Goal: Information Seeking & Learning: Learn about a topic

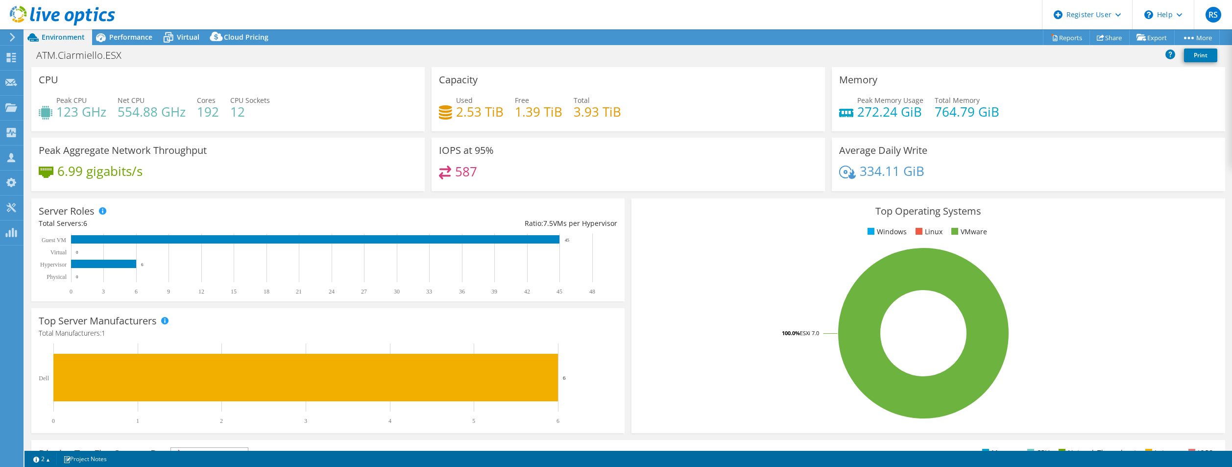
select select "USD"
click at [48, 11] on icon at bounding box center [62, 16] width 105 height 20
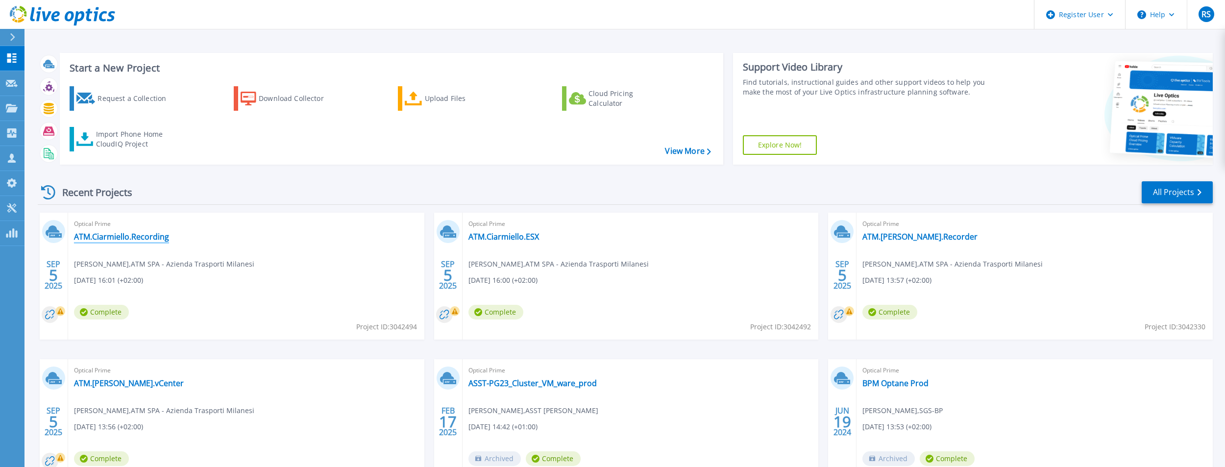
click at [135, 239] on link "ATM.Ciarmiello.Recording" at bounding box center [121, 237] width 95 height 10
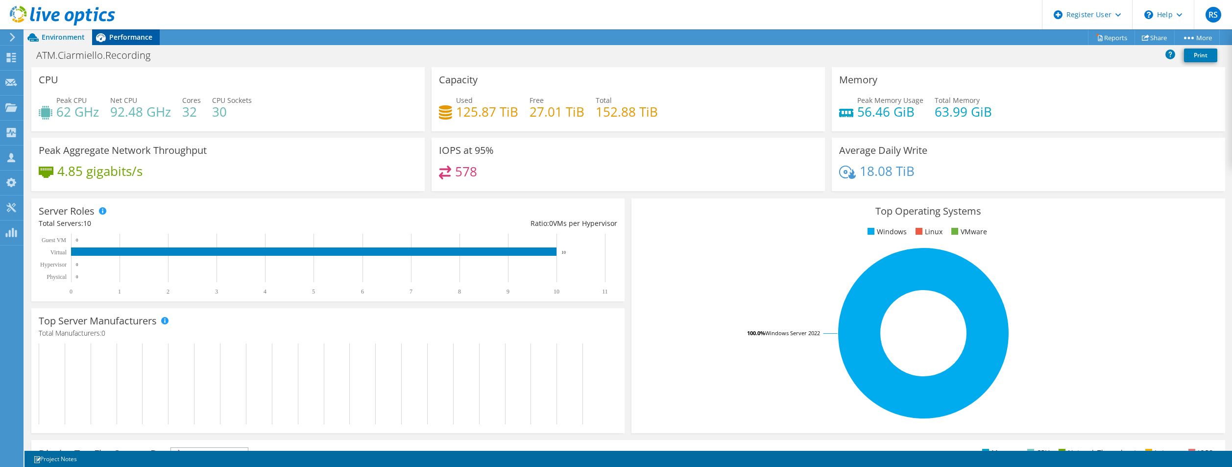
click at [124, 38] on span "Performance" at bounding box center [130, 36] width 43 height 9
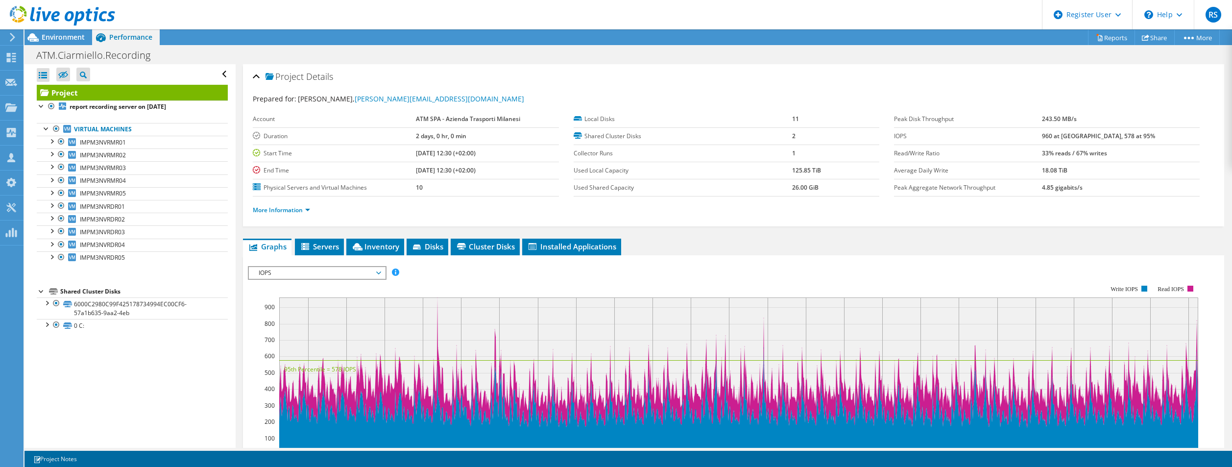
click at [343, 273] on span "IOPS" at bounding box center [317, 273] width 126 height 12
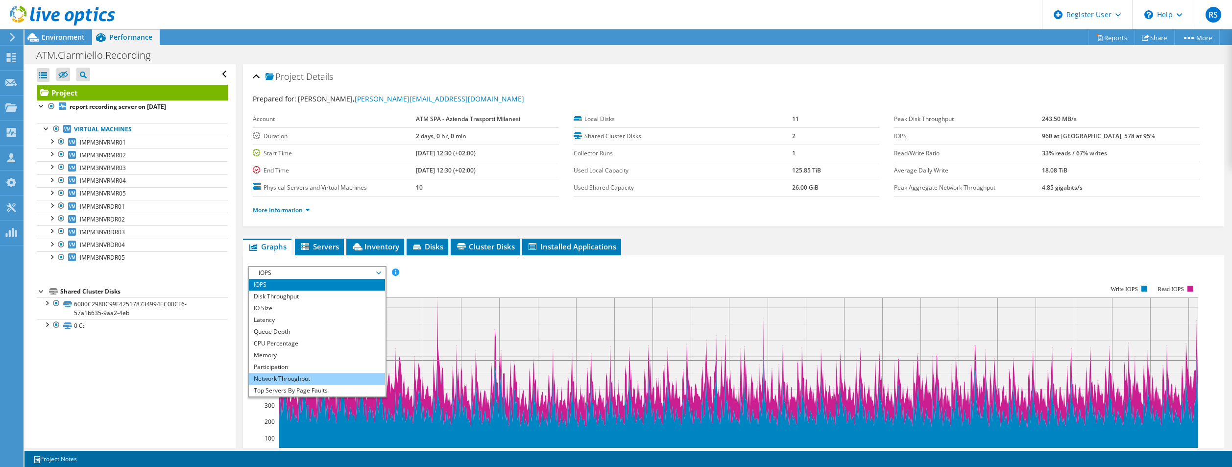
scroll to position [35, 0]
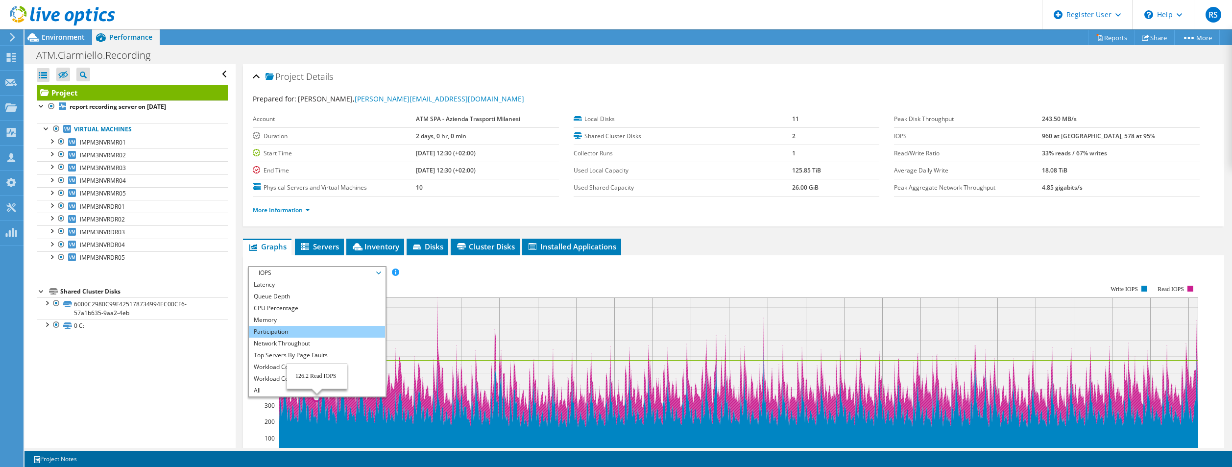
click at [328, 327] on li "Participation" at bounding box center [317, 332] width 136 height 12
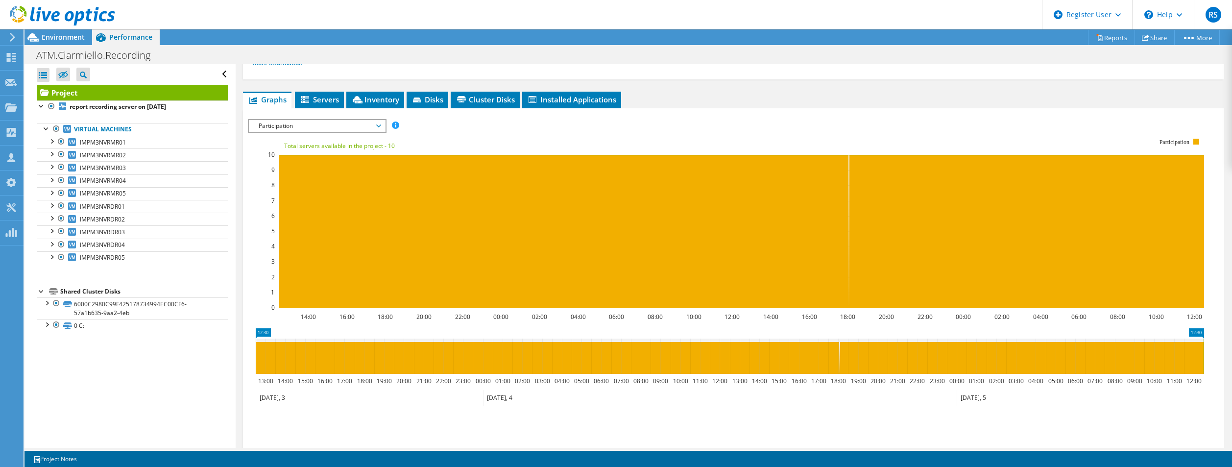
scroll to position [0, 0]
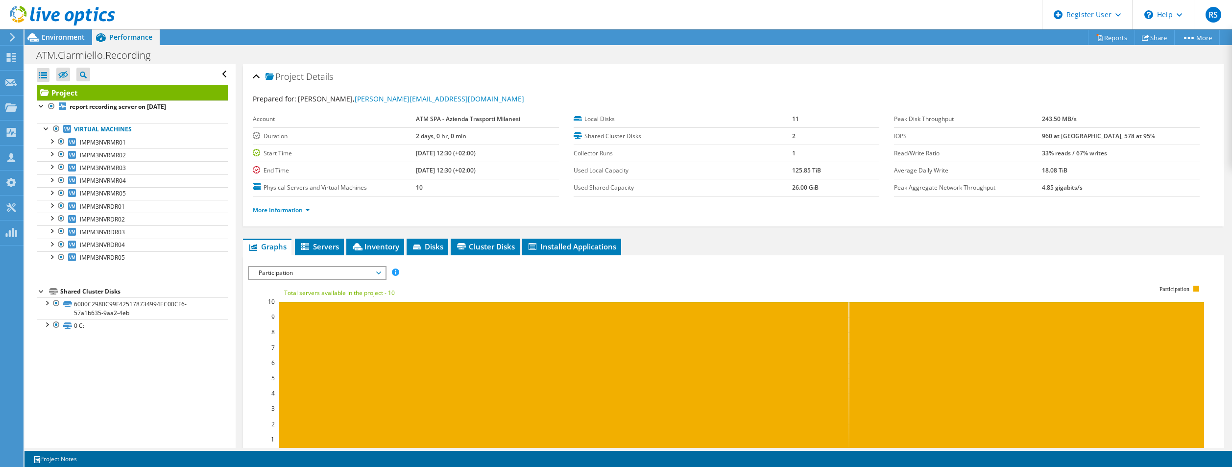
click at [332, 268] on span "Participation" at bounding box center [317, 273] width 126 height 12
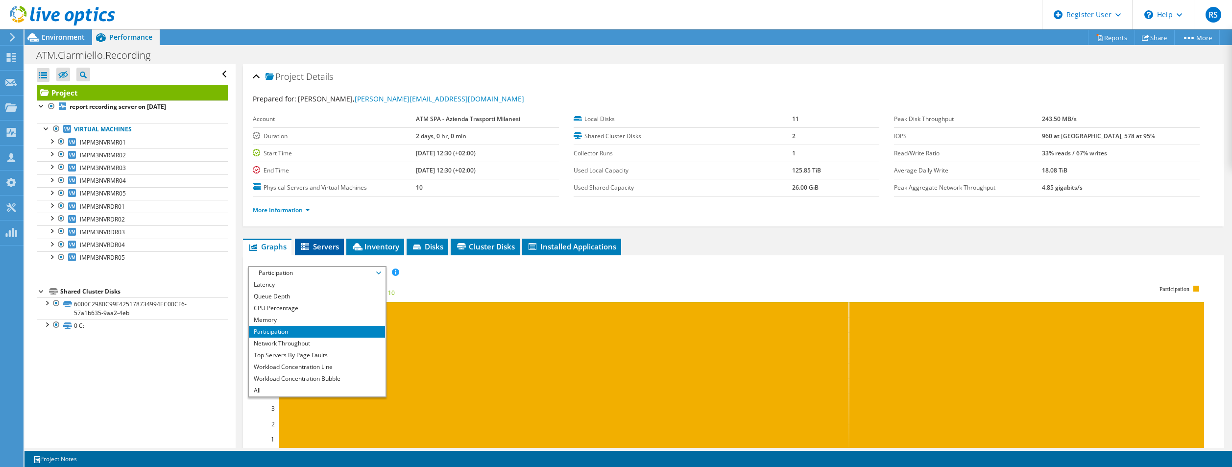
click at [325, 248] on span "Servers" at bounding box center [319, 247] width 39 height 10
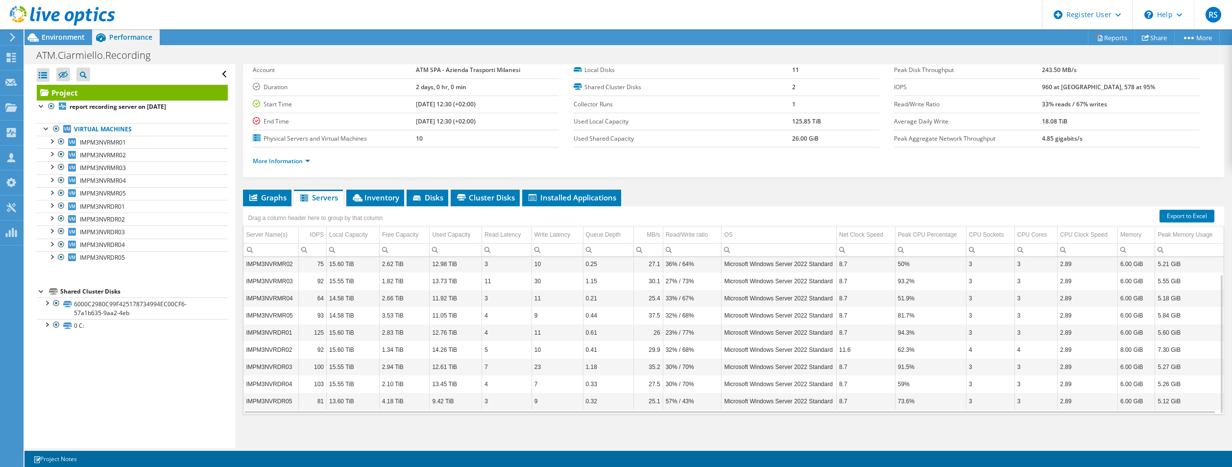
scroll to position [53, 0]
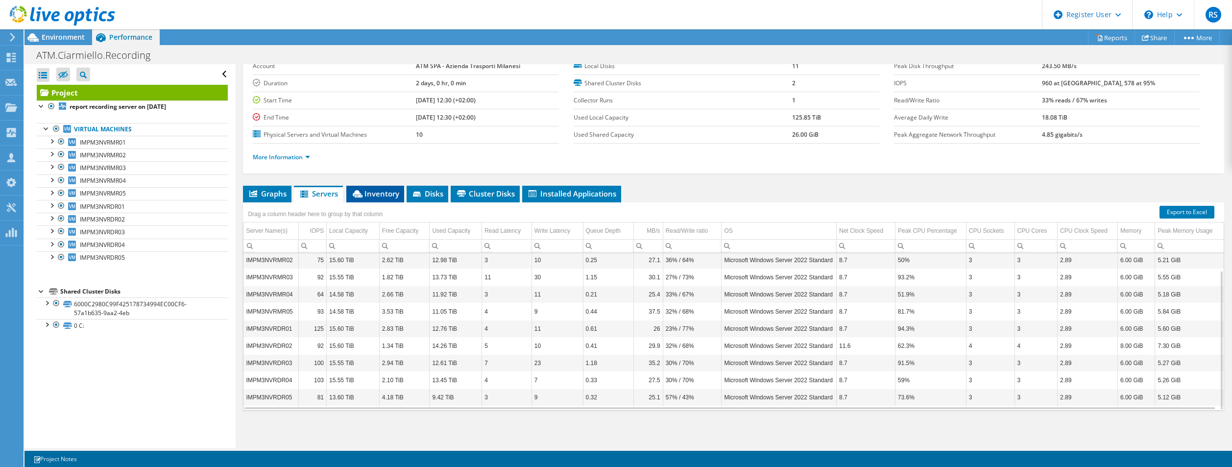
click at [364, 189] on li "Inventory" at bounding box center [375, 194] width 58 height 17
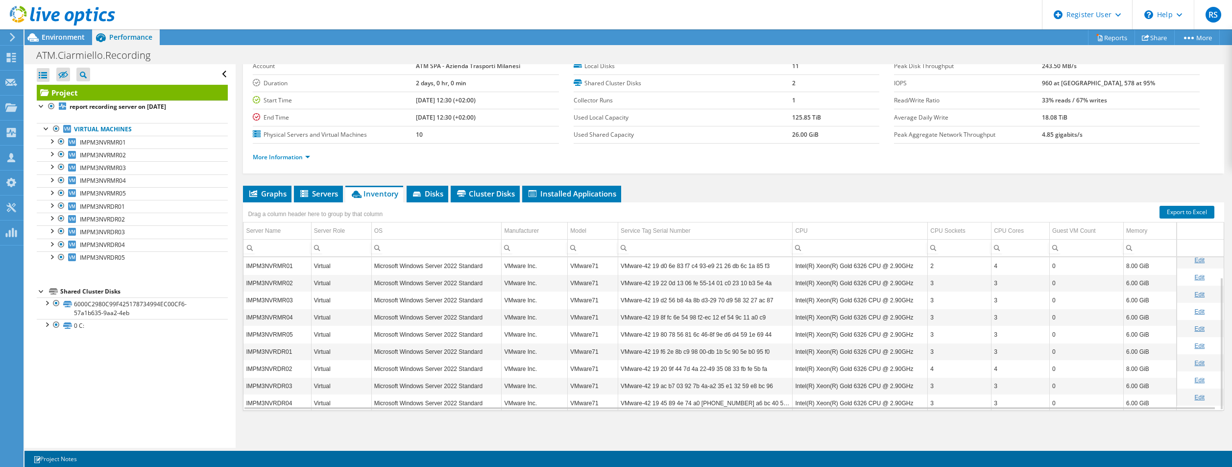
scroll to position [23, 0]
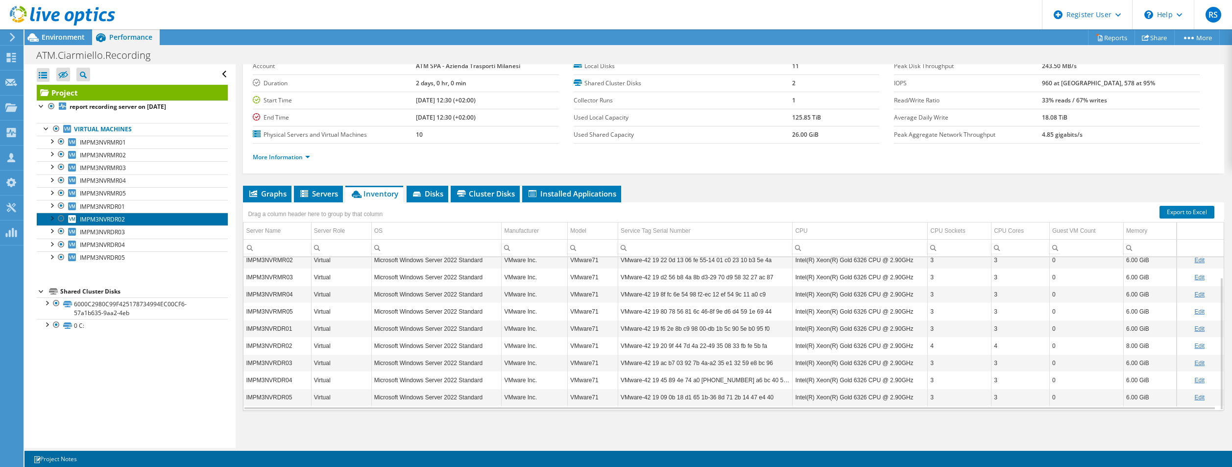
click at [75, 218] on icon at bounding box center [72, 219] width 8 height 8
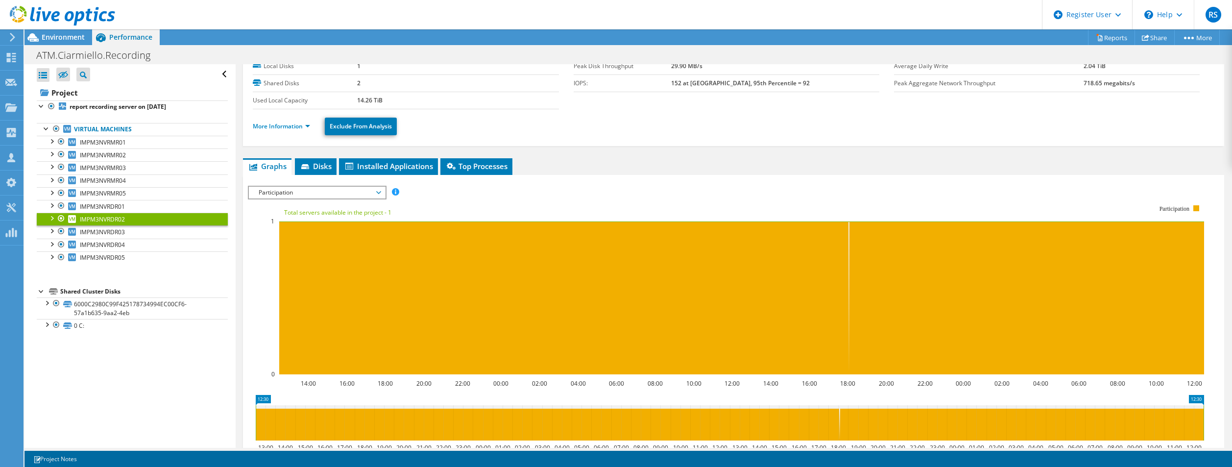
click at [309, 191] on span "Participation" at bounding box center [317, 193] width 126 height 12
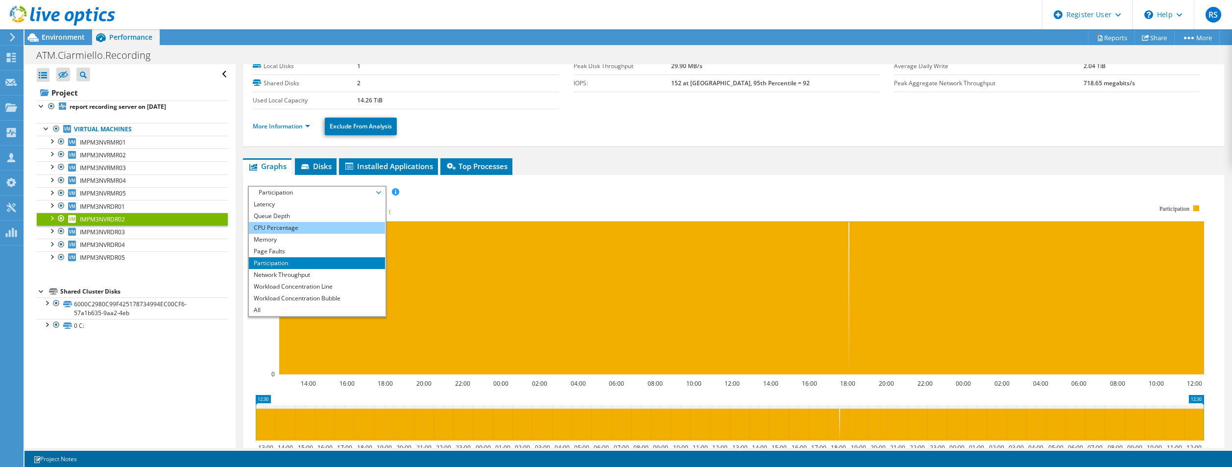
click at [319, 224] on li "CPU Percentage" at bounding box center [317, 228] width 136 height 12
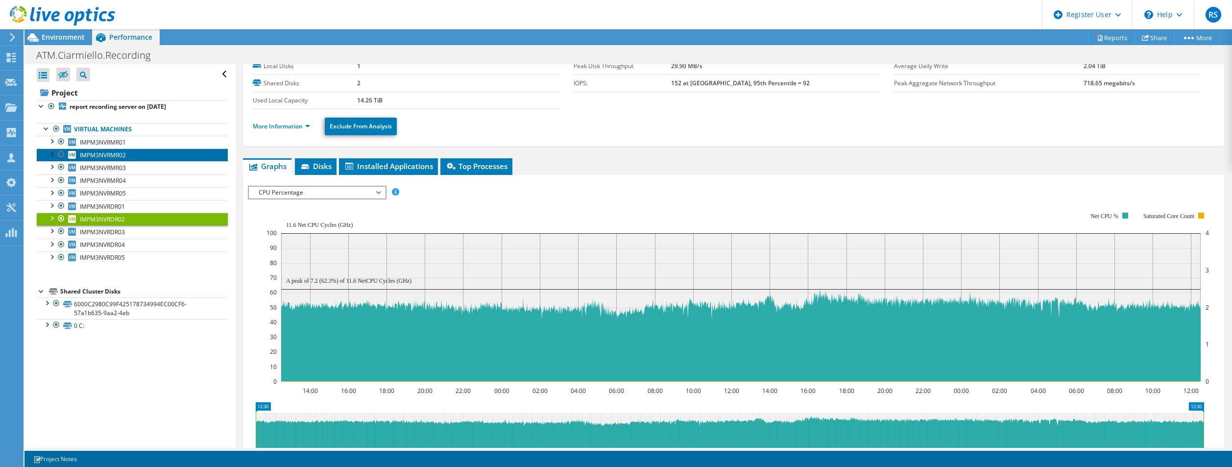
click at [86, 156] on span "IMPM3NVRMR02" at bounding box center [103, 155] width 46 height 8
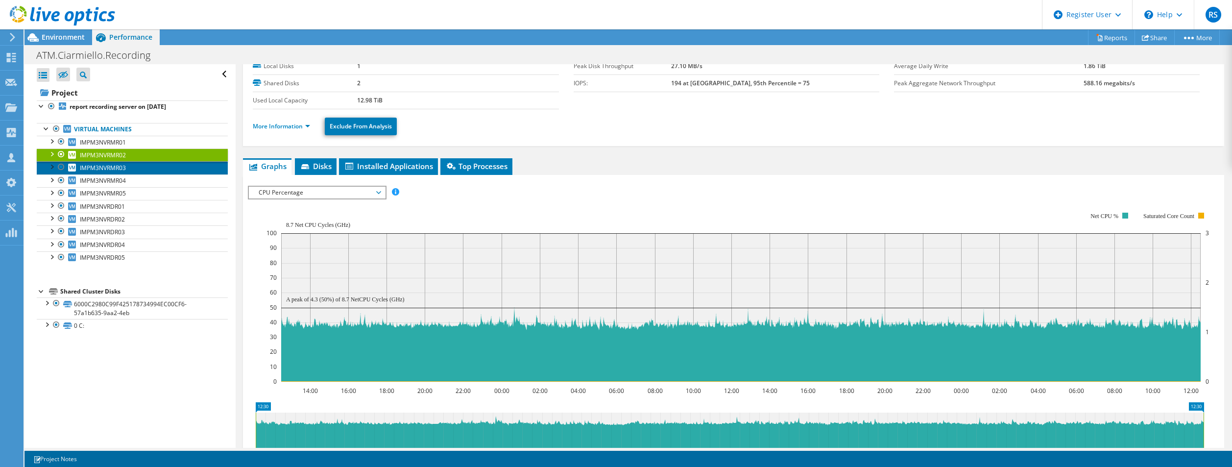
click at [93, 169] on span "IMPM3NVRMR03" at bounding box center [103, 168] width 46 height 8
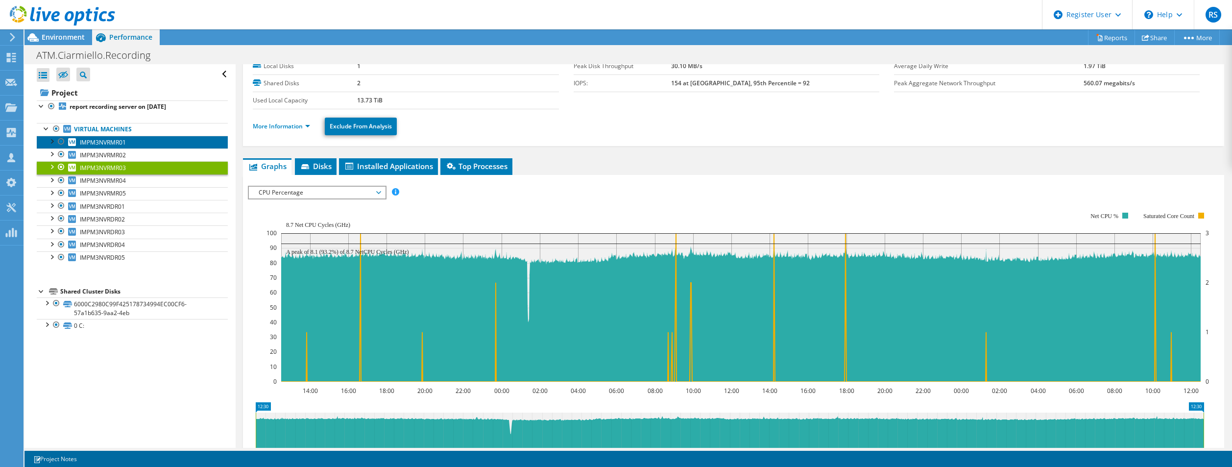
click at [94, 145] on span "IMPM3NVRMR01" at bounding box center [103, 142] width 46 height 8
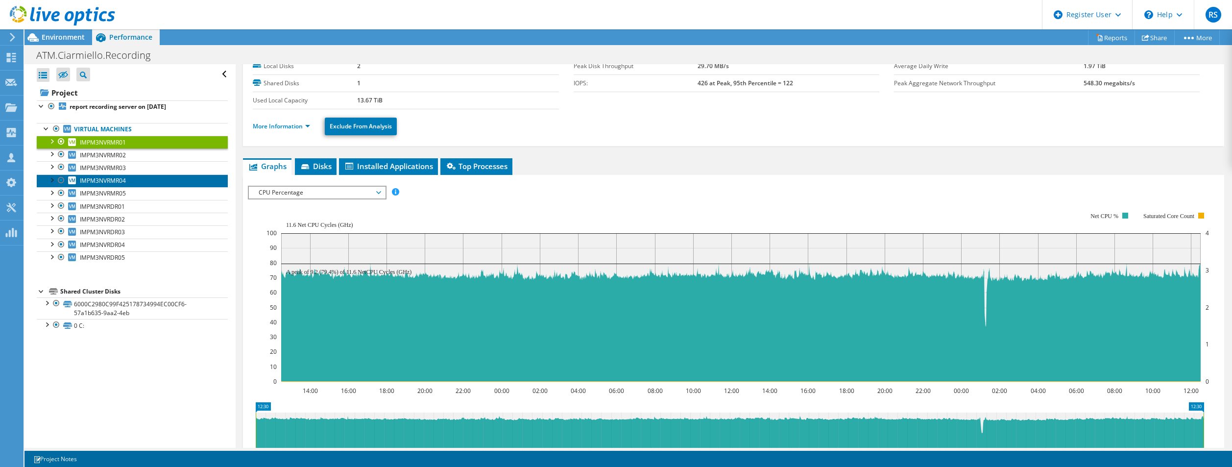
click at [103, 182] on span "IMPM3NVRMR04" at bounding box center [103, 180] width 46 height 8
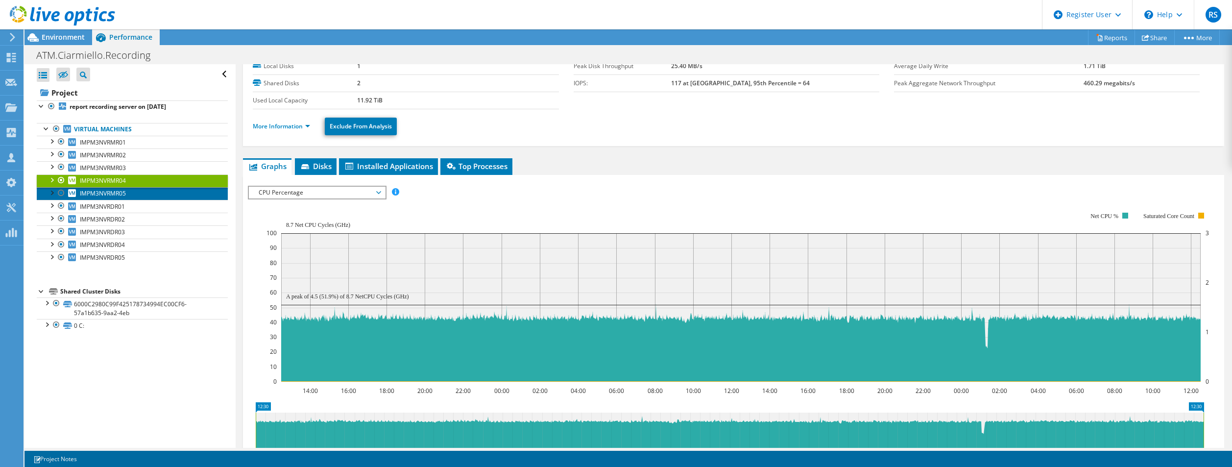
click at [104, 194] on span "IMPM3NVRMR05" at bounding box center [103, 193] width 46 height 8
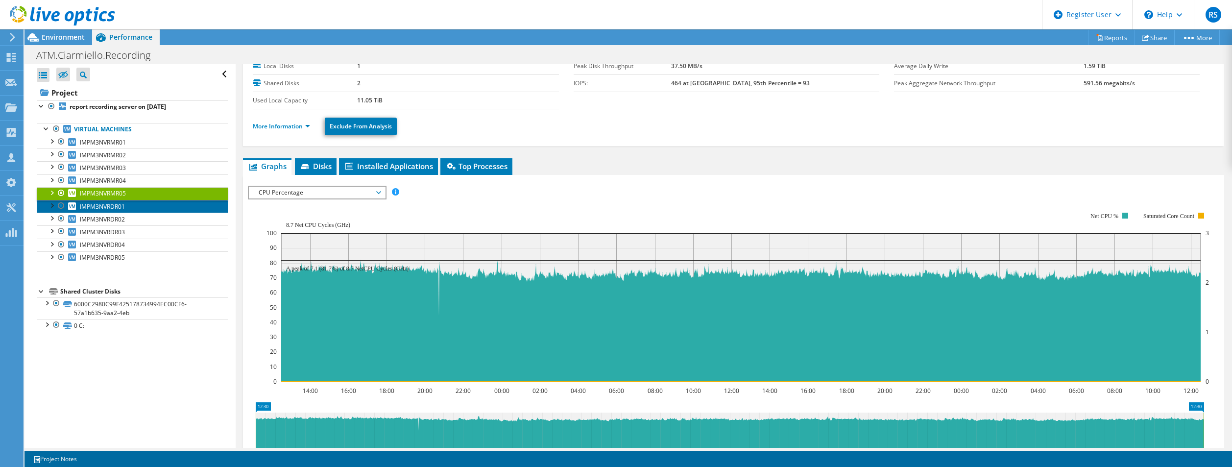
click at [107, 204] on span "IMPM3NVRDR01" at bounding box center [102, 206] width 45 height 8
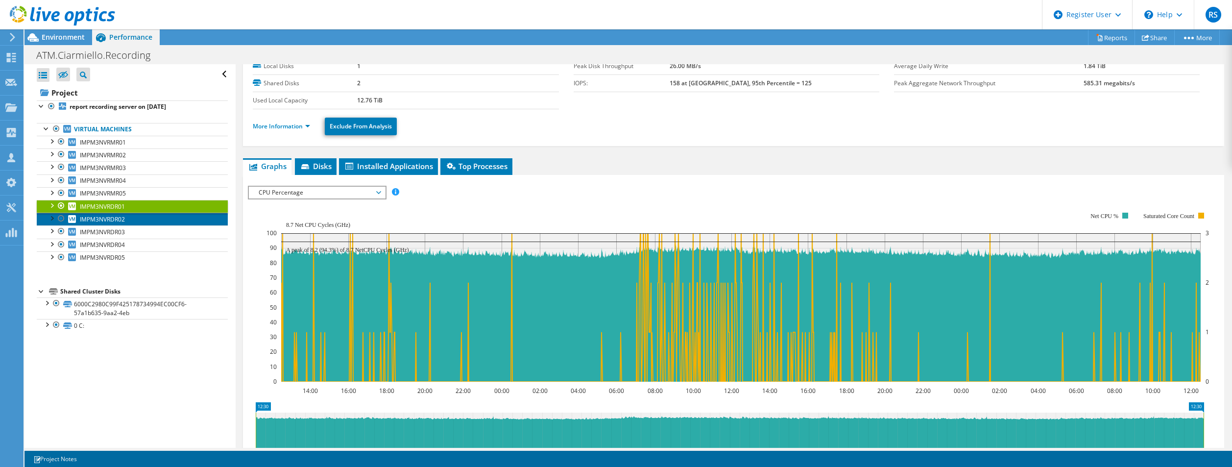
click at [123, 218] on span "IMPM3NVRDR02" at bounding box center [102, 219] width 45 height 8
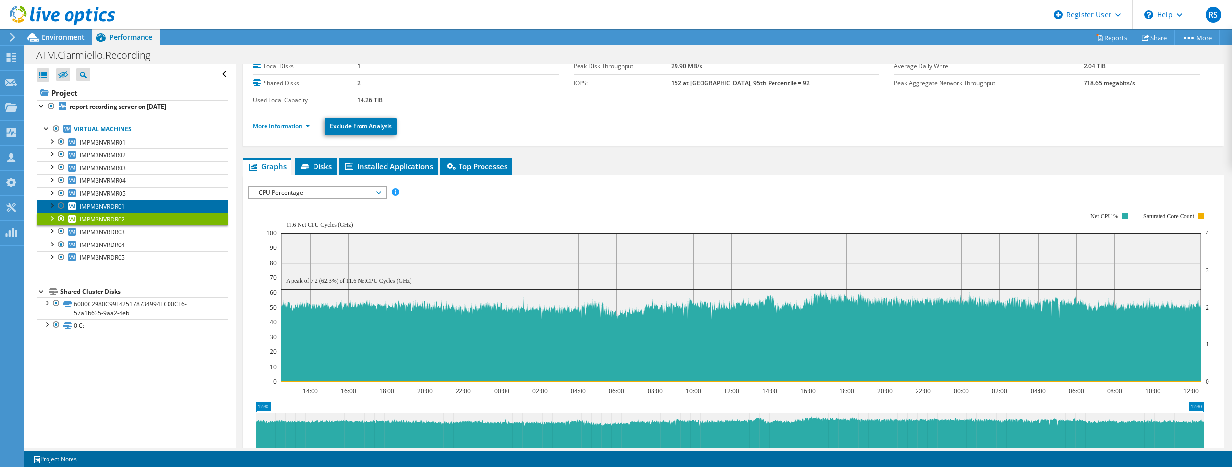
click at [128, 211] on link "IMPM3NVRDR01" at bounding box center [132, 206] width 191 height 13
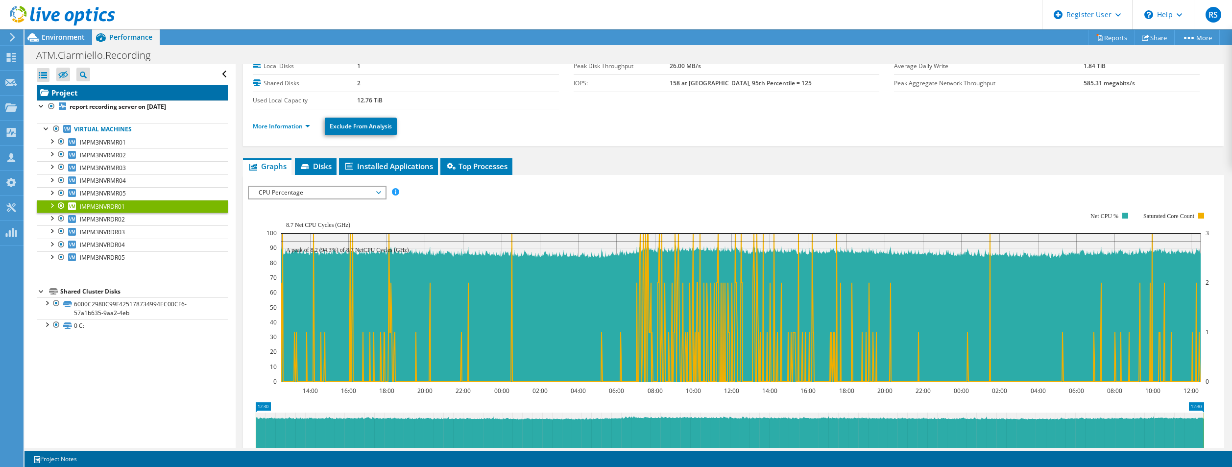
click at [81, 94] on link "Project" at bounding box center [132, 93] width 191 height 16
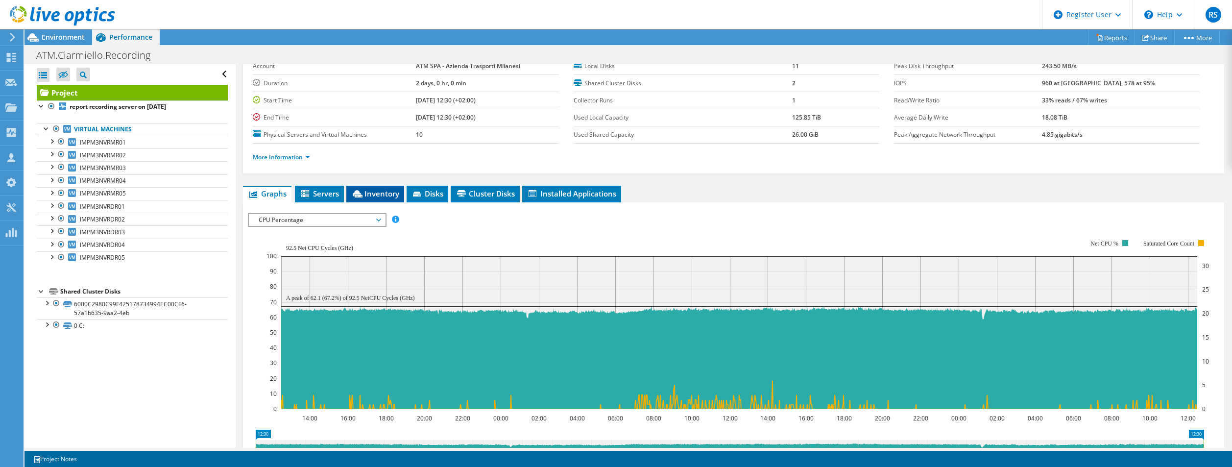
click at [387, 192] on span "Inventory" at bounding box center [375, 194] width 48 height 10
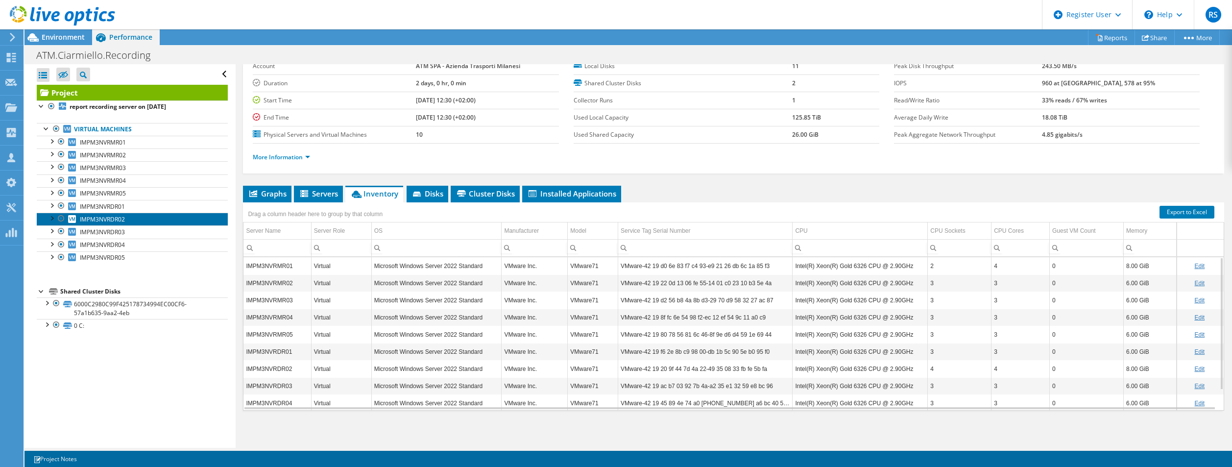
click at [125, 218] on link "IMPM3NVRDR02" at bounding box center [132, 219] width 191 height 13
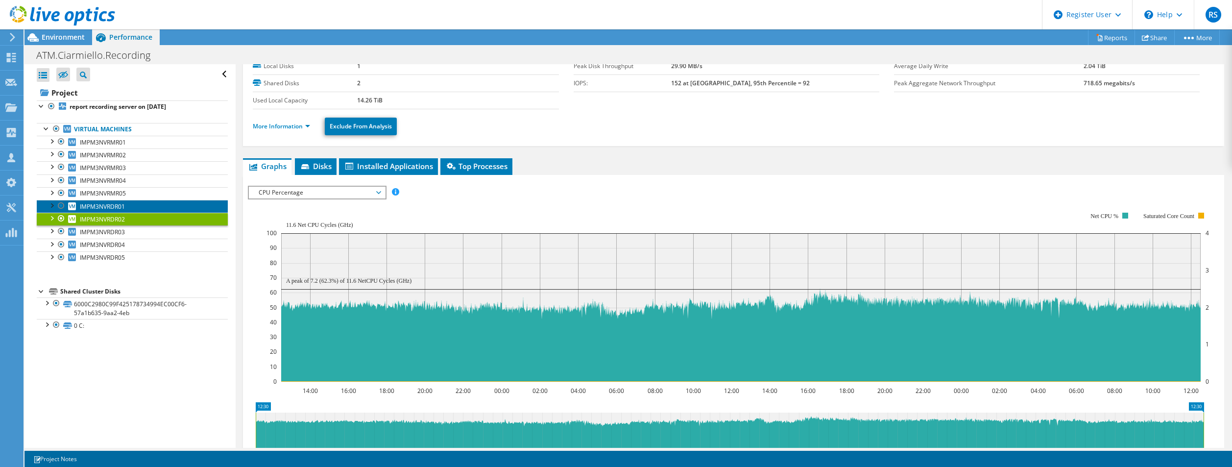
click at [121, 205] on span "IMPM3NVRDR01" at bounding box center [102, 206] width 45 height 8
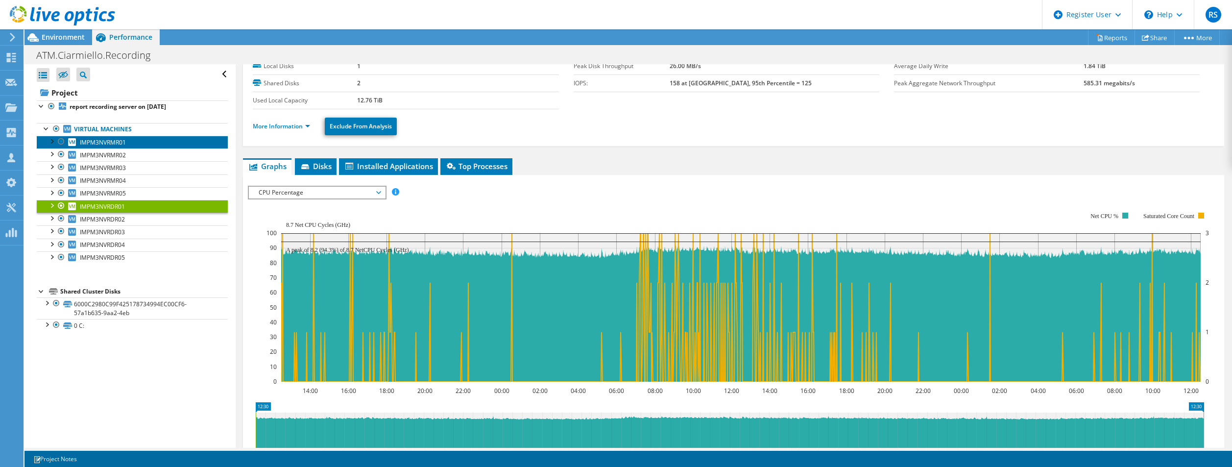
click at [121, 143] on span "IMPM3NVRMR01" at bounding box center [103, 142] width 46 height 8
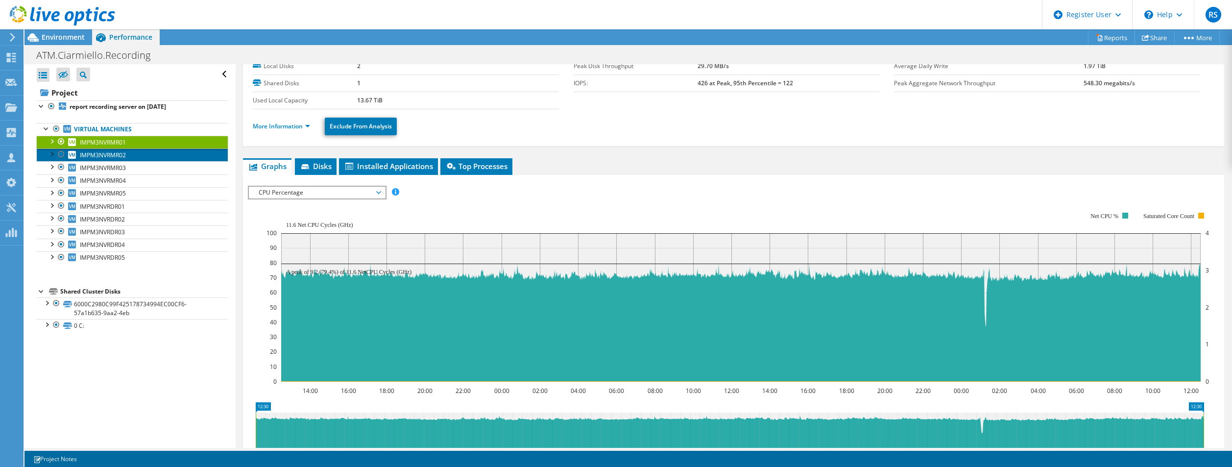
click at [125, 156] on span "IMPM3NVRMR02" at bounding box center [103, 155] width 46 height 8
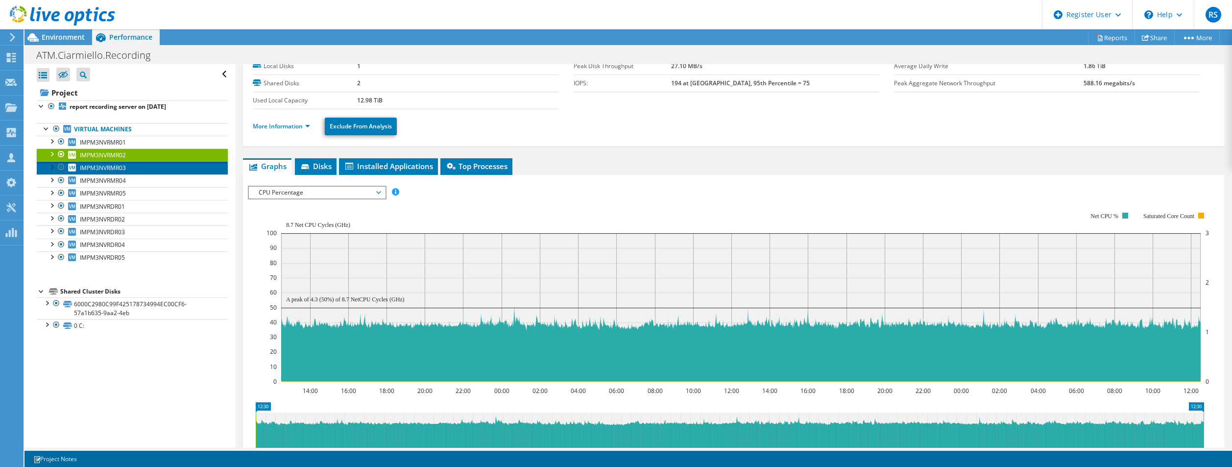
click at [135, 164] on link "IMPM3NVRMR03" at bounding box center [132, 167] width 191 height 13
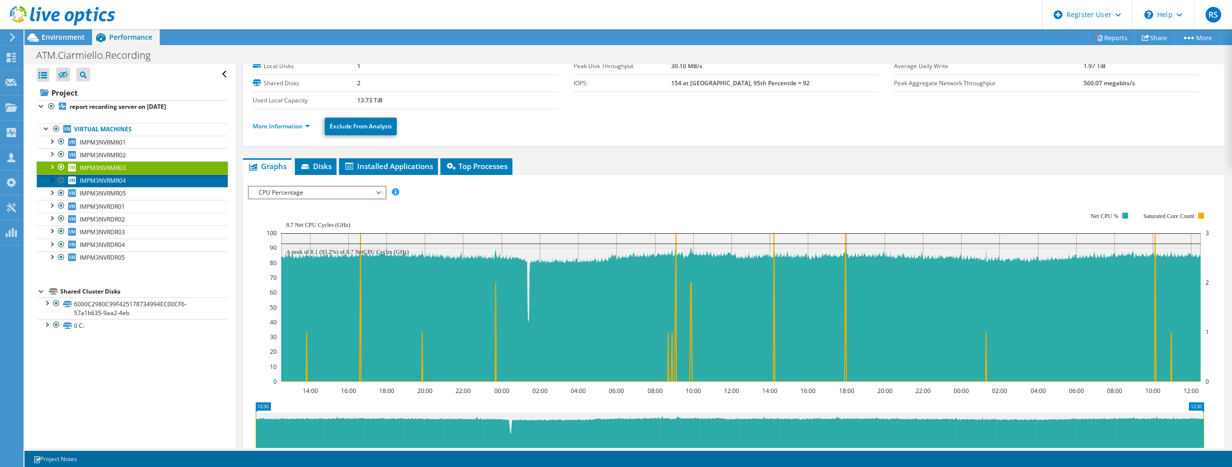
click at [139, 178] on link "IMPM3NVRMR04" at bounding box center [132, 180] width 191 height 13
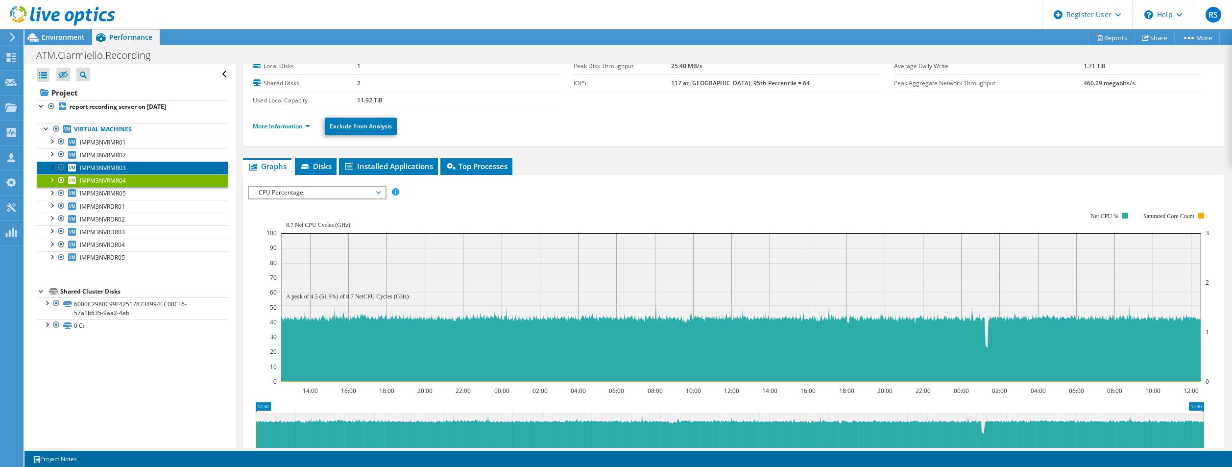
click at [143, 168] on link "IMPM3NVRMR03" at bounding box center [132, 167] width 191 height 13
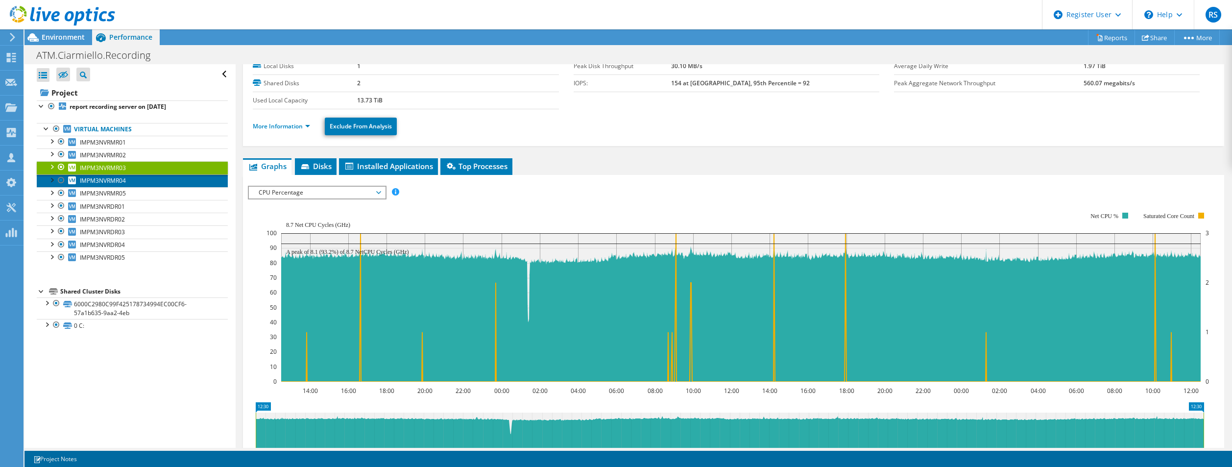
click at [147, 180] on link "IMPM3NVRMR04" at bounding box center [132, 180] width 191 height 13
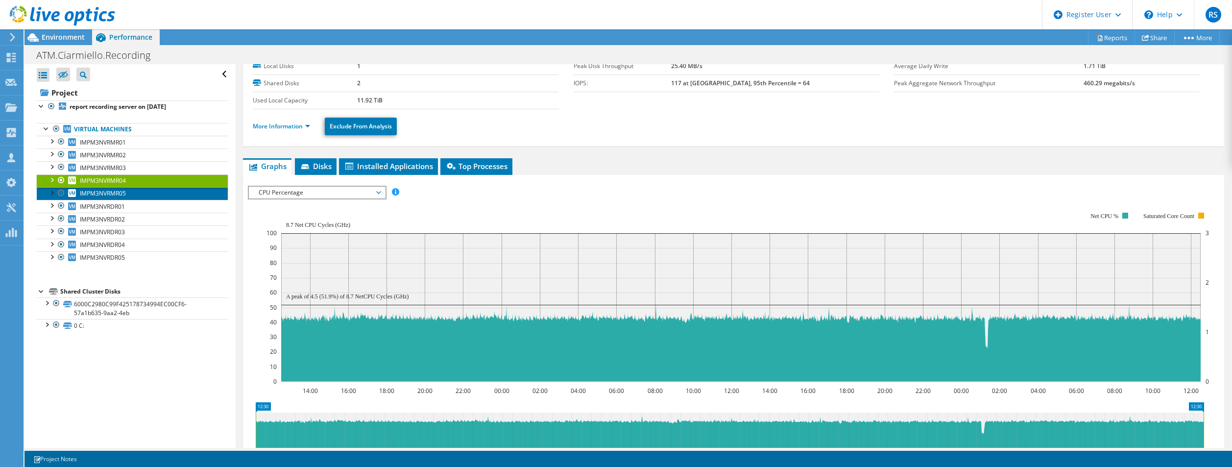
click at [153, 189] on link "IMPM3NVRMR05" at bounding box center [132, 193] width 191 height 13
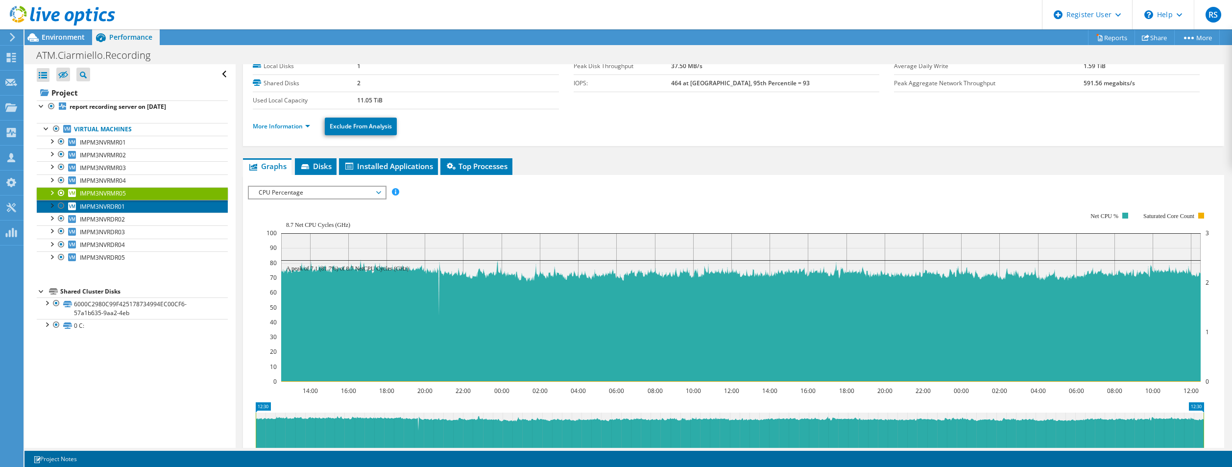
click at [161, 207] on link "IMPM3NVRDR01" at bounding box center [132, 206] width 191 height 13
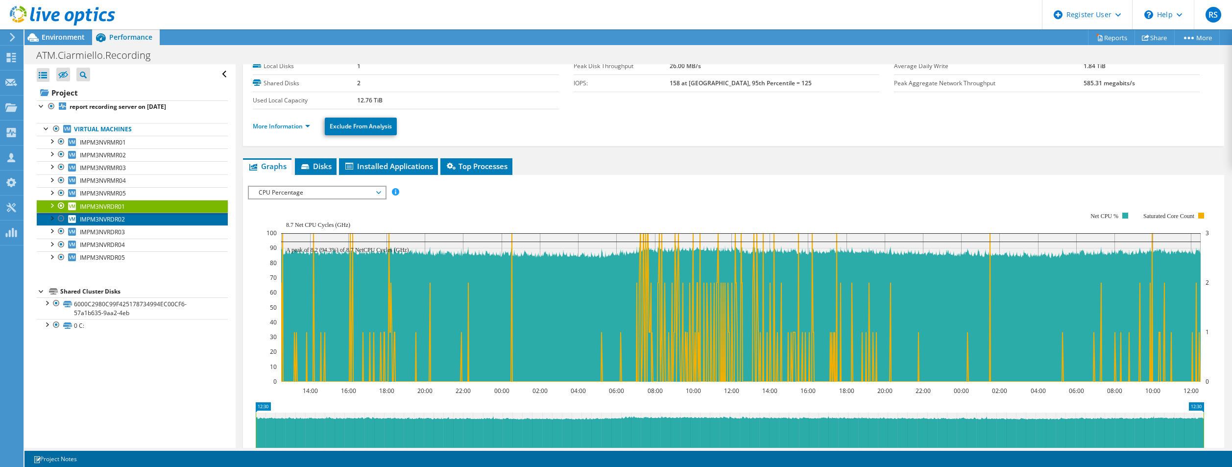
click at [160, 217] on link "IMPM3NVRDR02" at bounding box center [132, 219] width 191 height 13
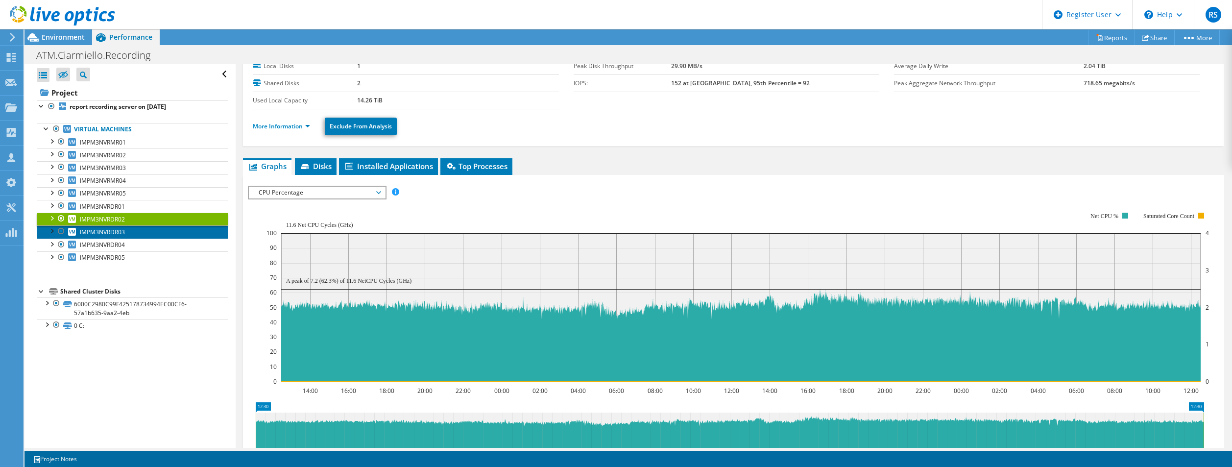
click at [166, 236] on link "IMPM3NVRDR03" at bounding box center [132, 231] width 191 height 13
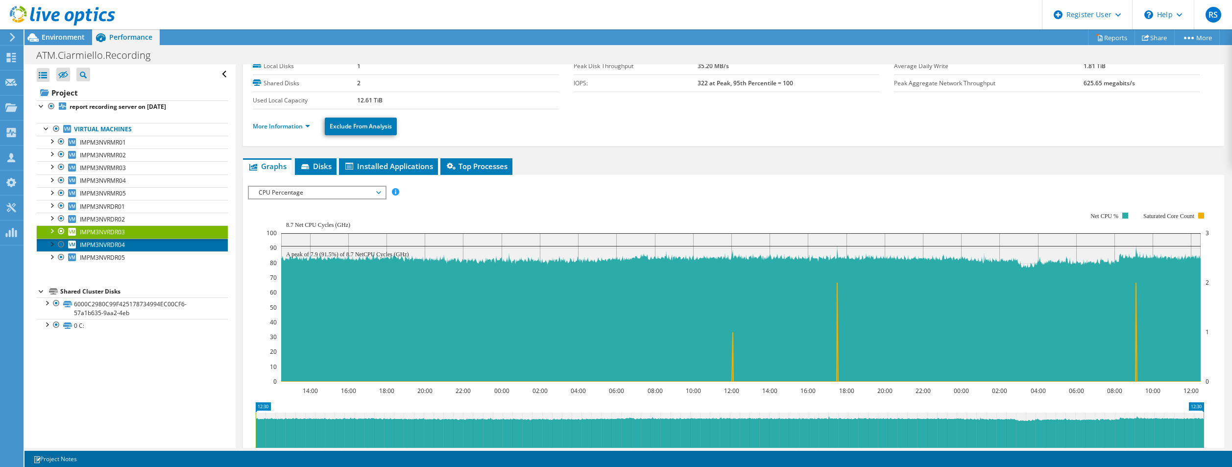
click at [167, 245] on link "IMPM3NVRDR04" at bounding box center [132, 245] width 191 height 13
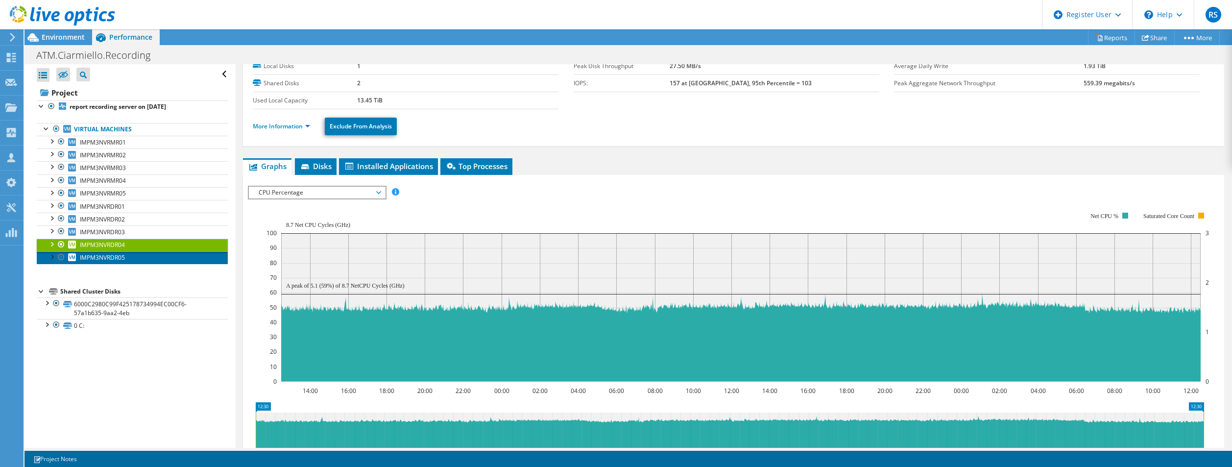
click at [166, 258] on link "IMPM3NVRDR05" at bounding box center [132, 257] width 191 height 13
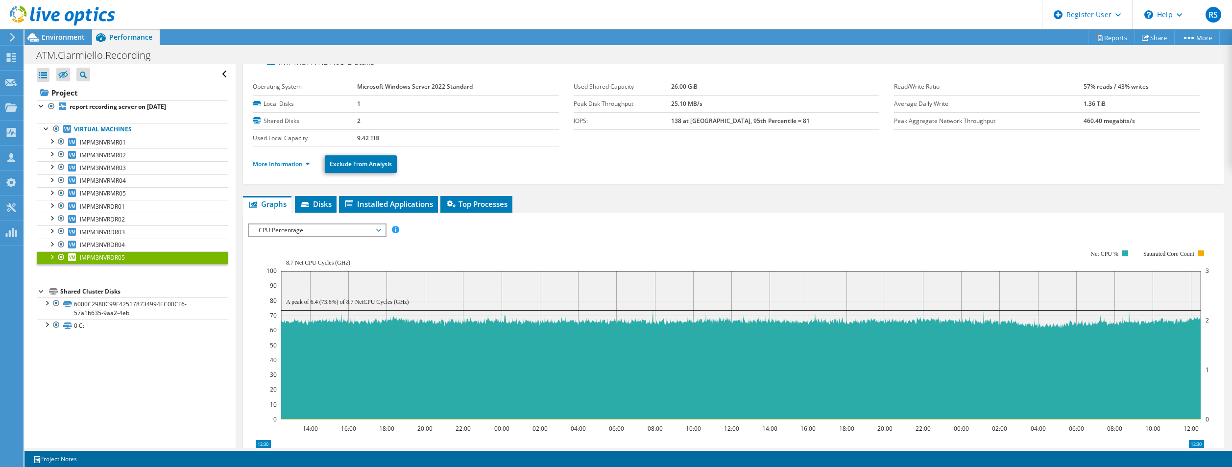
scroll to position [0, 0]
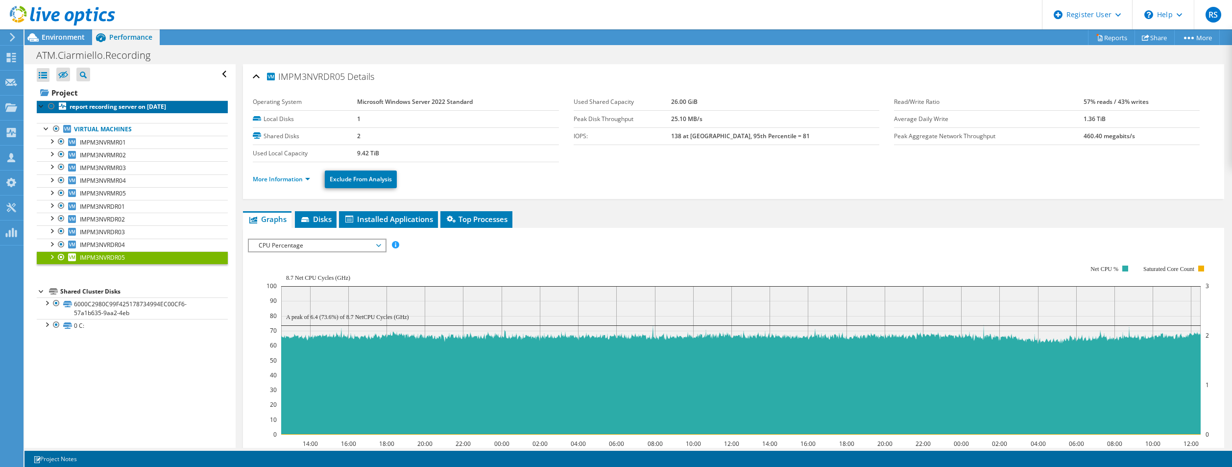
click at [73, 104] on b "report recording server on [DATE]" at bounding box center [118, 106] width 97 height 8
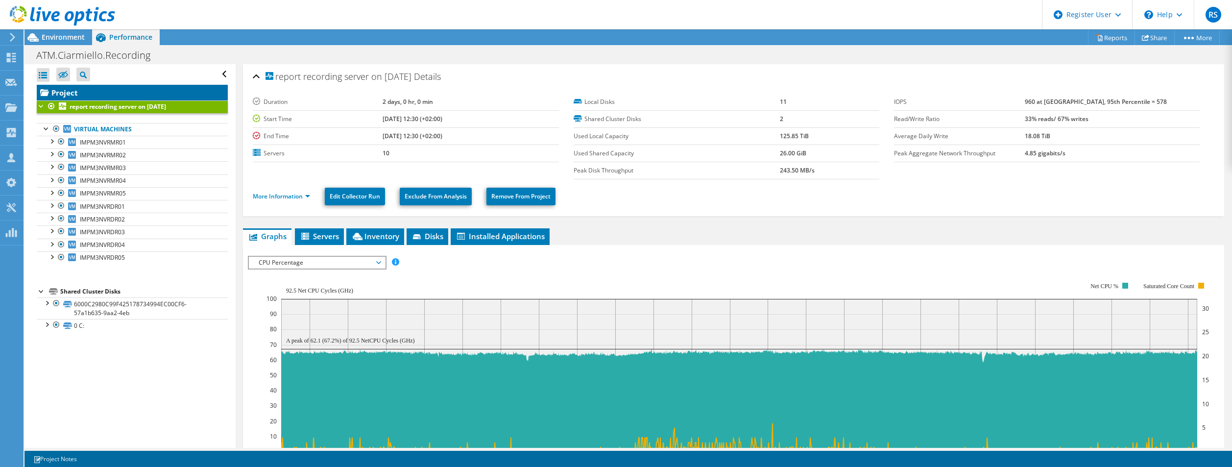
click at [116, 87] on link "Project" at bounding box center [132, 93] width 191 height 16
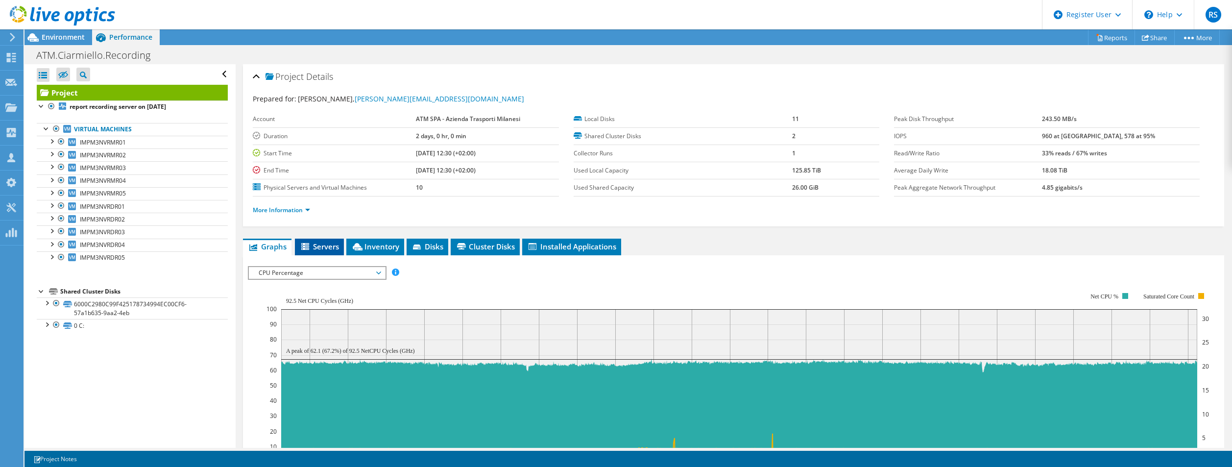
click at [324, 242] on span "Servers" at bounding box center [319, 247] width 39 height 10
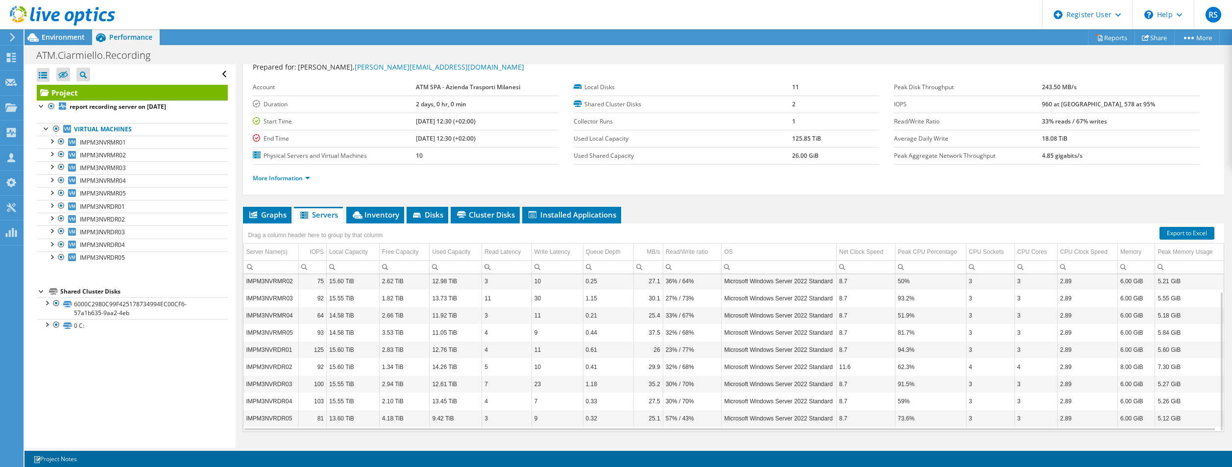
scroll to position [53, 0]
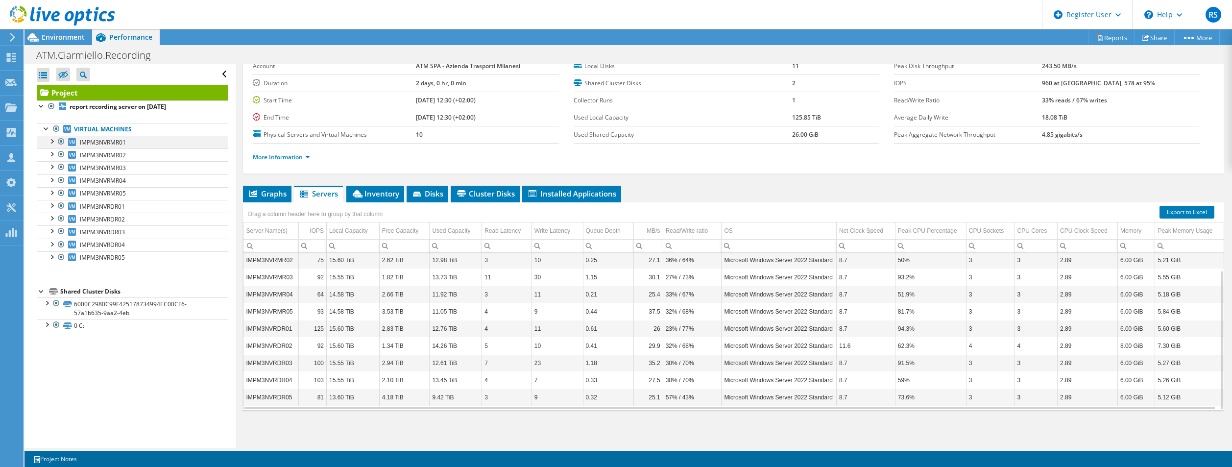
click at [54, 142] on div at bounding box center [52, 141] width 10 height 10
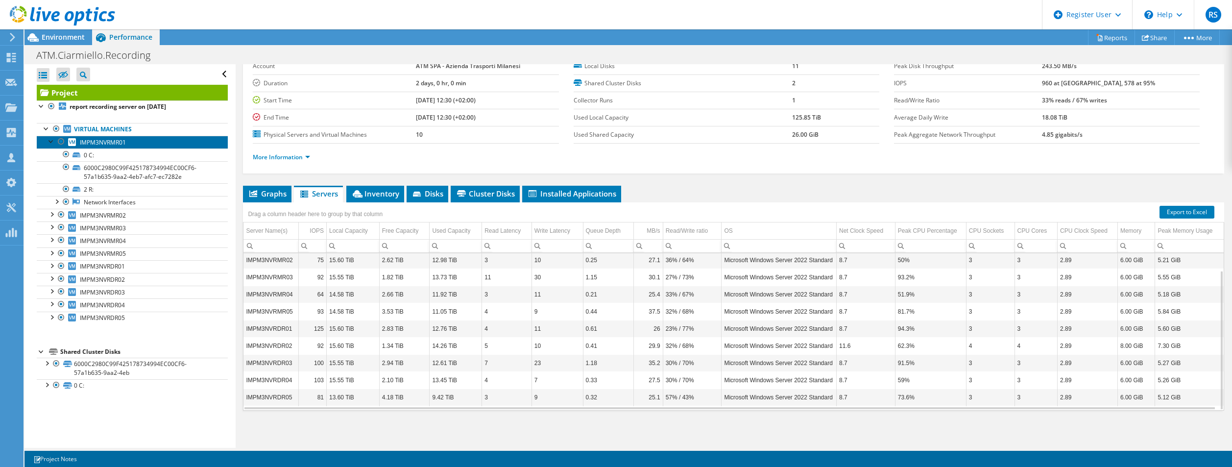
click at [129, 142] on link "IMPM3NVRMR01" at bounding box center [132, 142] width 191 height 13
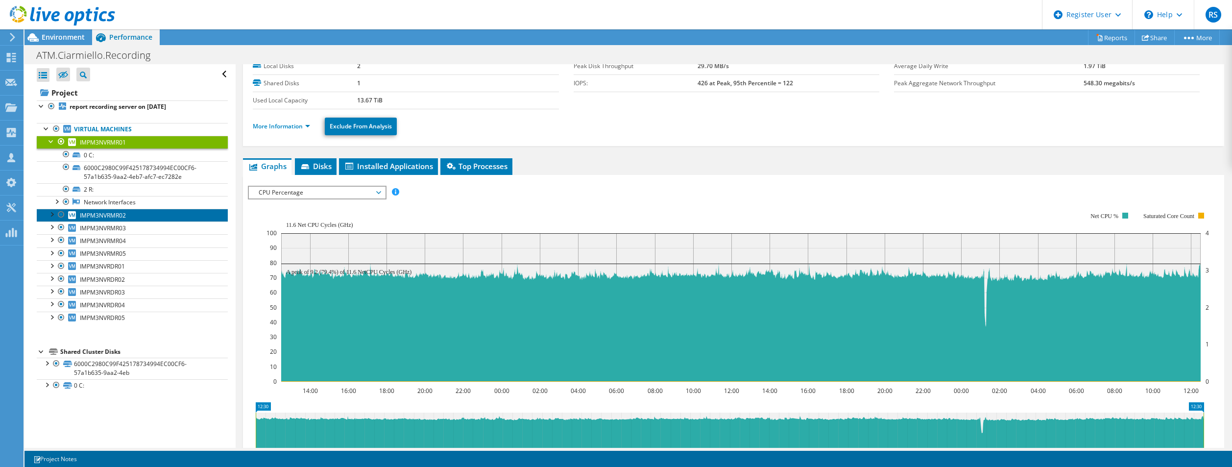
click at [121, 212] on span "IMPM3NVRMR02" at bounding box center [103, 215] width 46 height 8
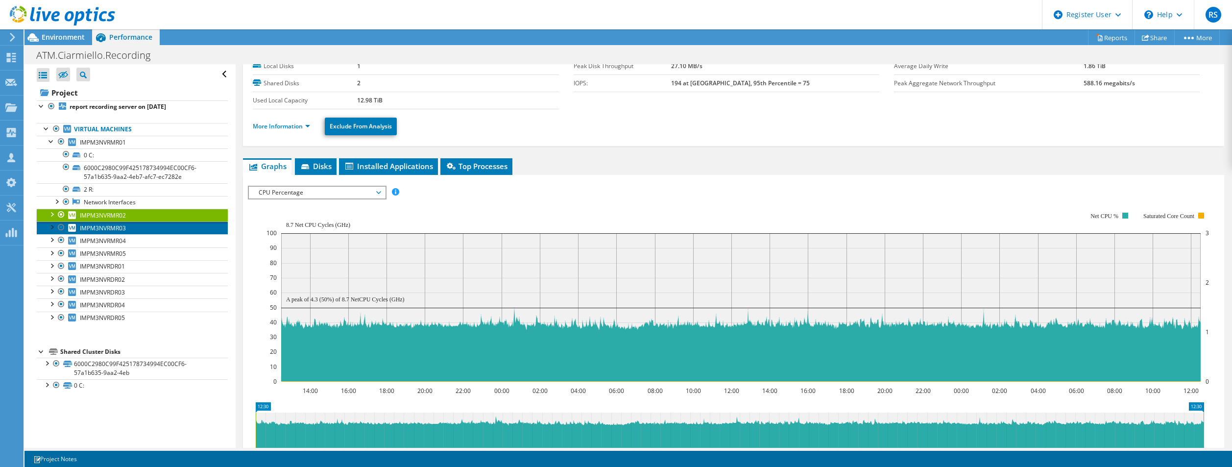
click at [125, 223] on link "IMPM3NVRMR03" at bounding box center [132, 227] width 191 height 13
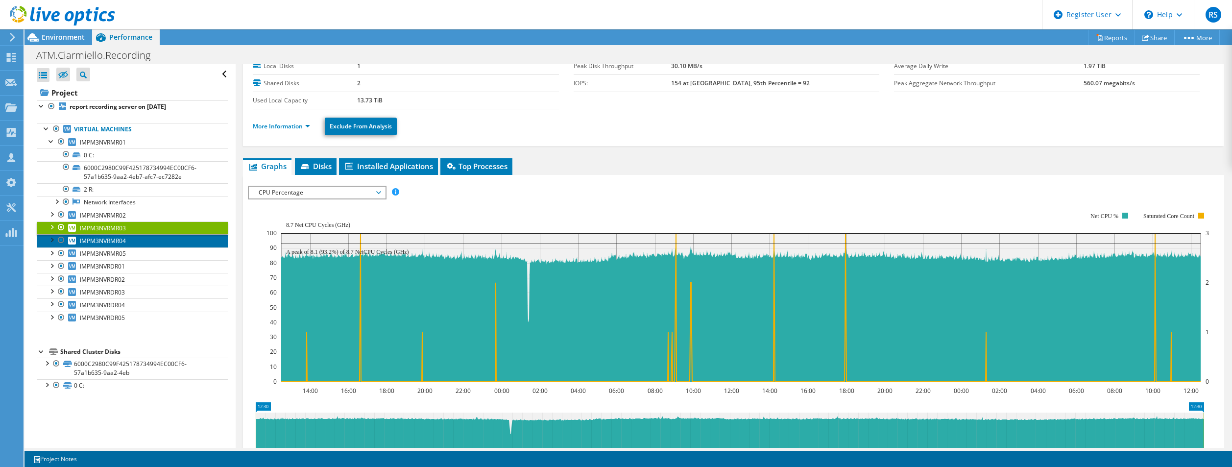
click at [129, 239] on link "IMPM3NVRMR04" at bounding box center [132, 240] width 191 height 13
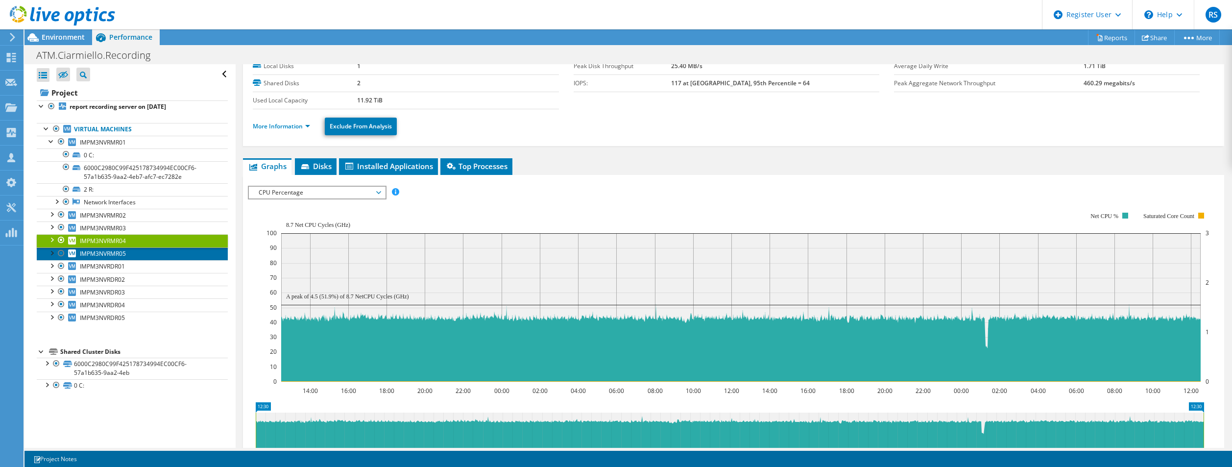
click at [131, 256] on link "IMPM3NVRMR05" at bounding box center [132, 253] width 191 height 13
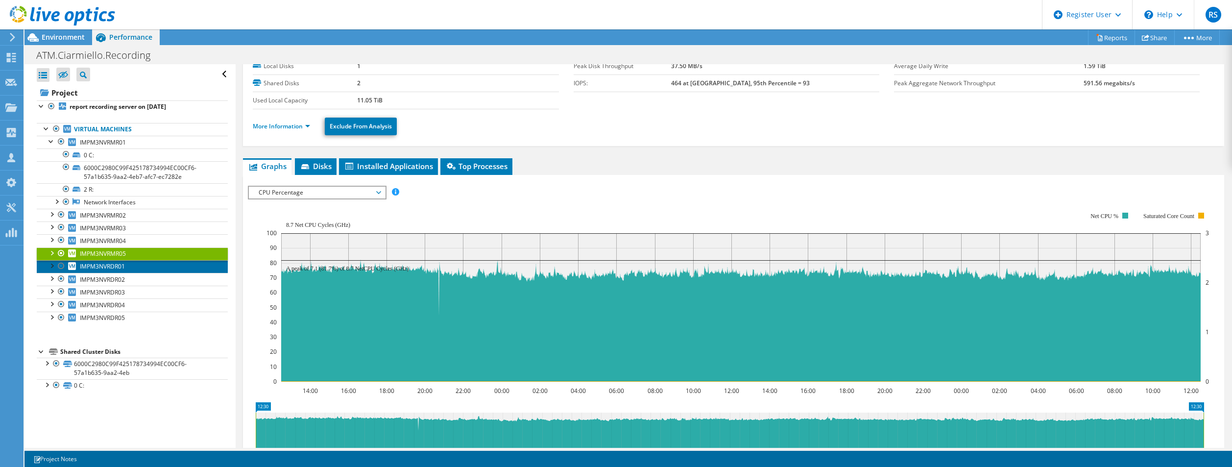
click at [128, 267] on link "IMPM3NVRDR01" at bounding box center [132, 266] width 191 height 13
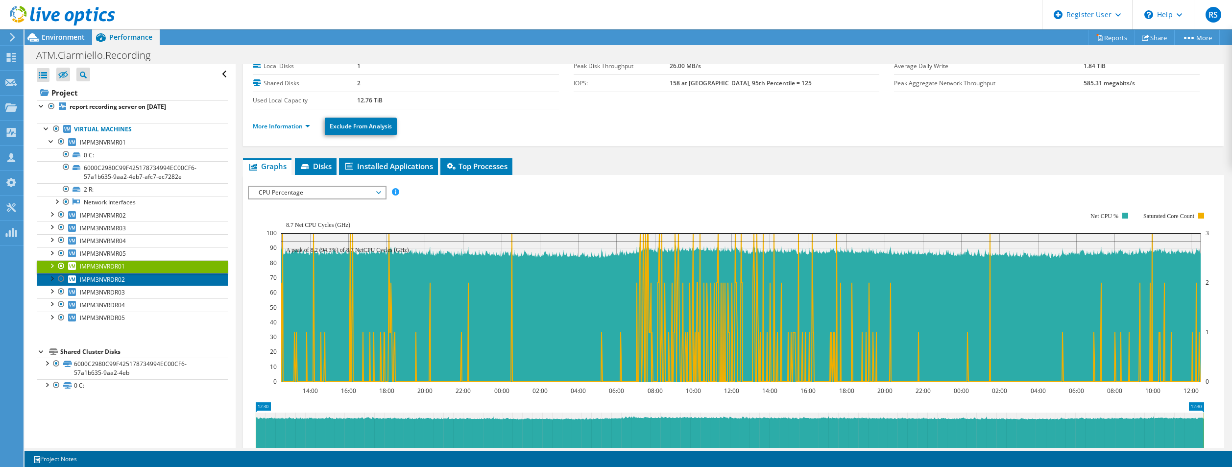
click at [134, 283] on link "IMPM3NVRDR02" at bounding box center [132, 279] width 191 height 13
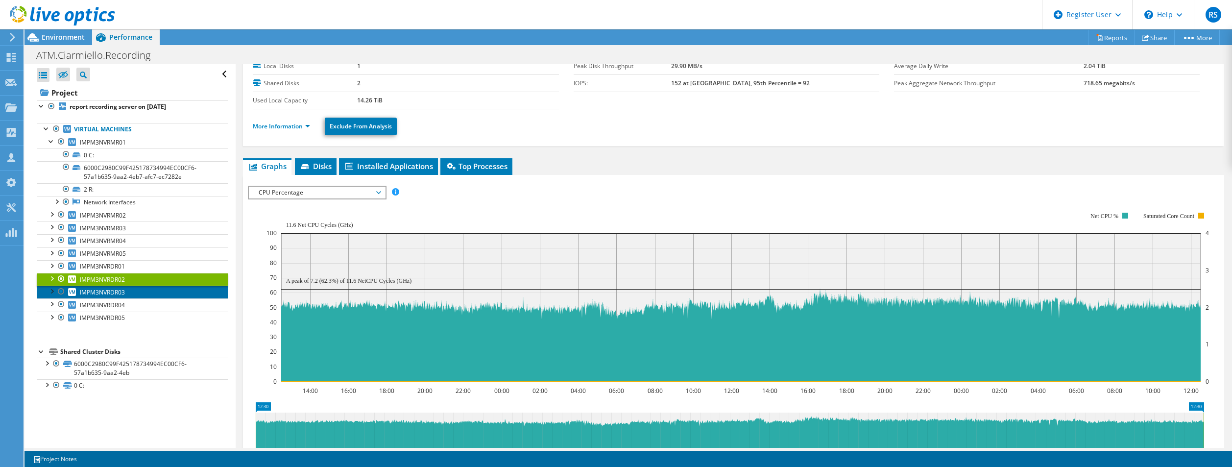
click at [136, 296] on link "IMPM3NVRDR03" at bounding box center [132, 292] width 191 height 13
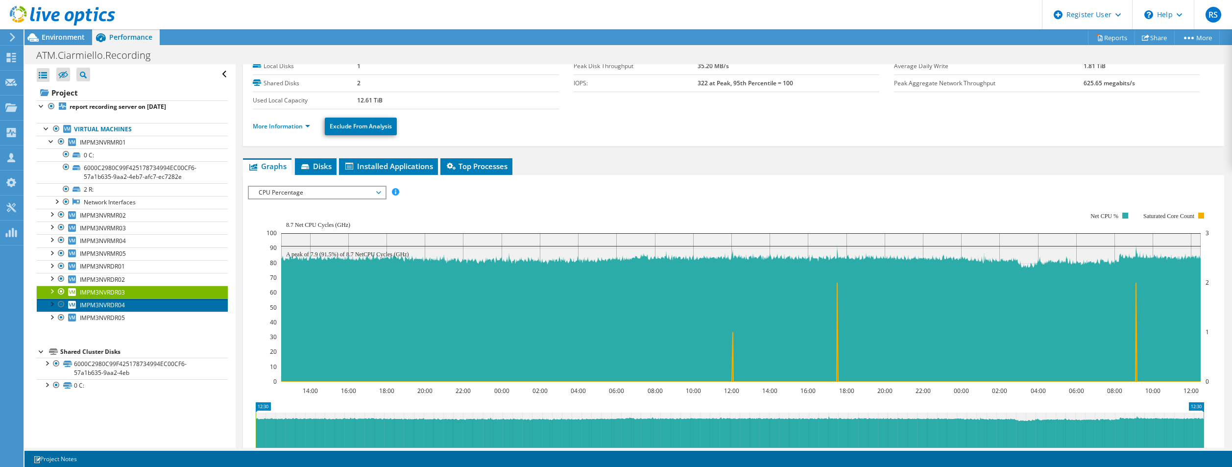
click at [139, 306] on link "IMPM3NVRDR04" at bounding box center [132, 304] width 191 height 13
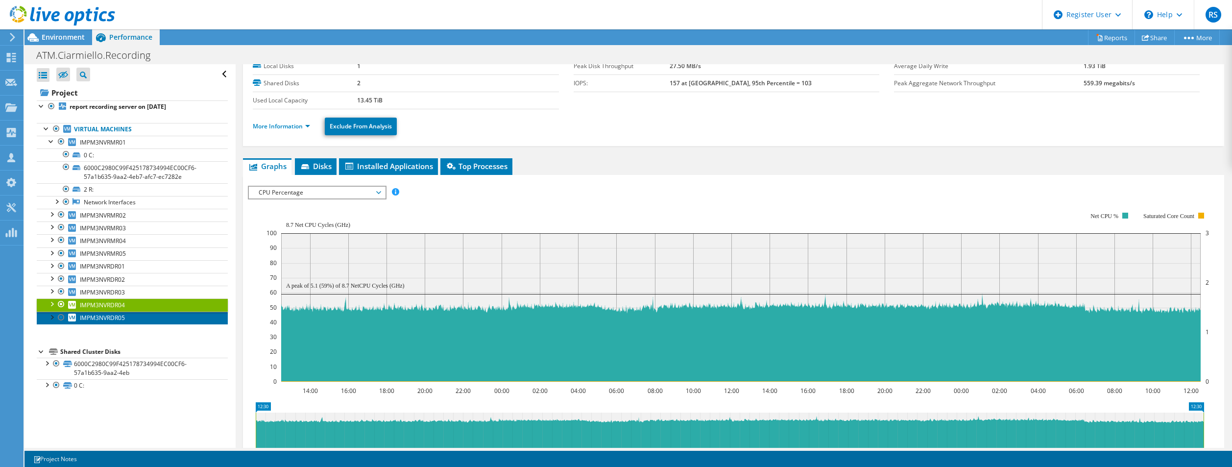
click at [138, 318] on link "IMPM3NVRDR05" at bounding box center [132, 318] width 191 height 13
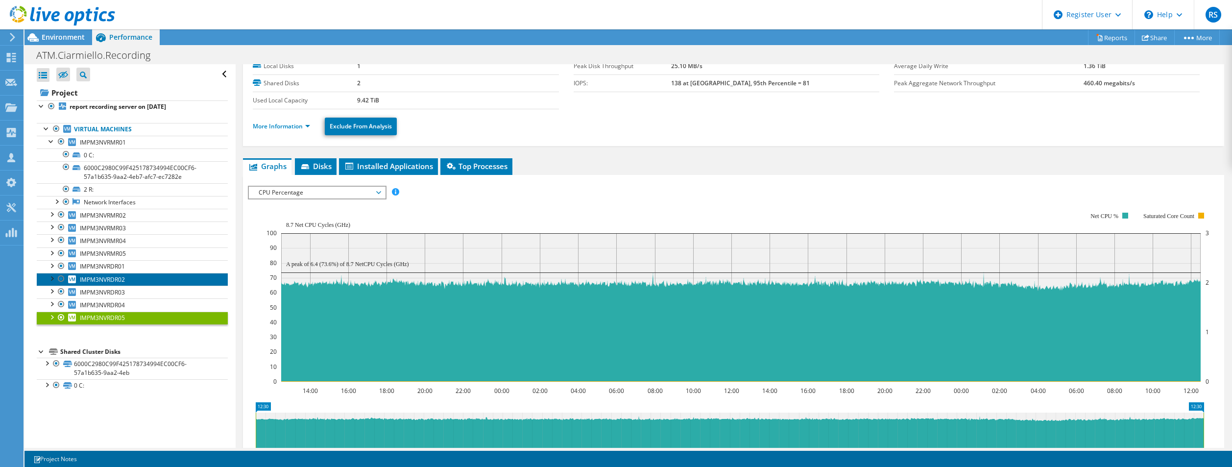
click at [131, 275] on link "IMPM3NVRDR02" at bounding box center [132, 279] width 191 height 13
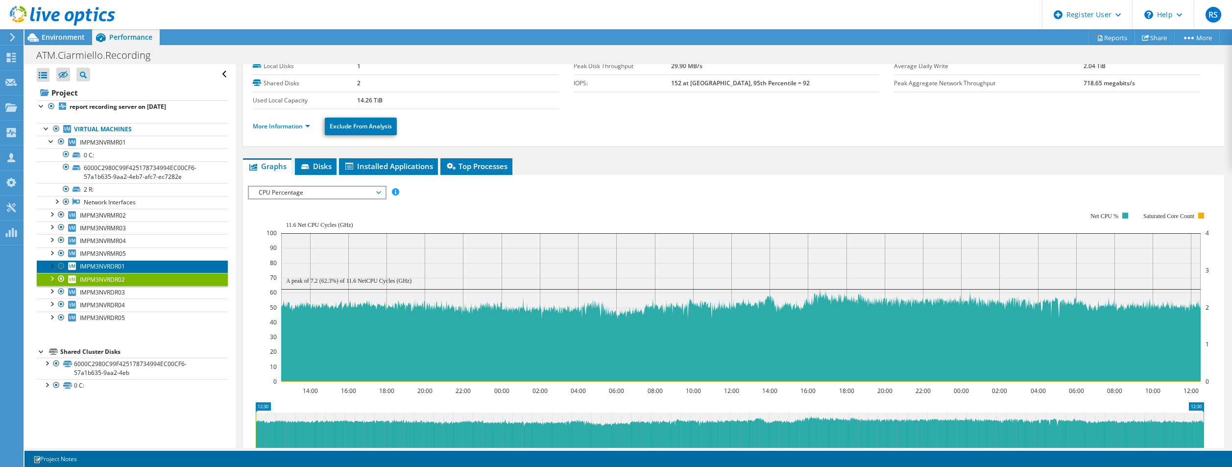
click at [144, 267] on link "IMPM3NVRDR01" at bounding box center [132, 266] width 191 height 13
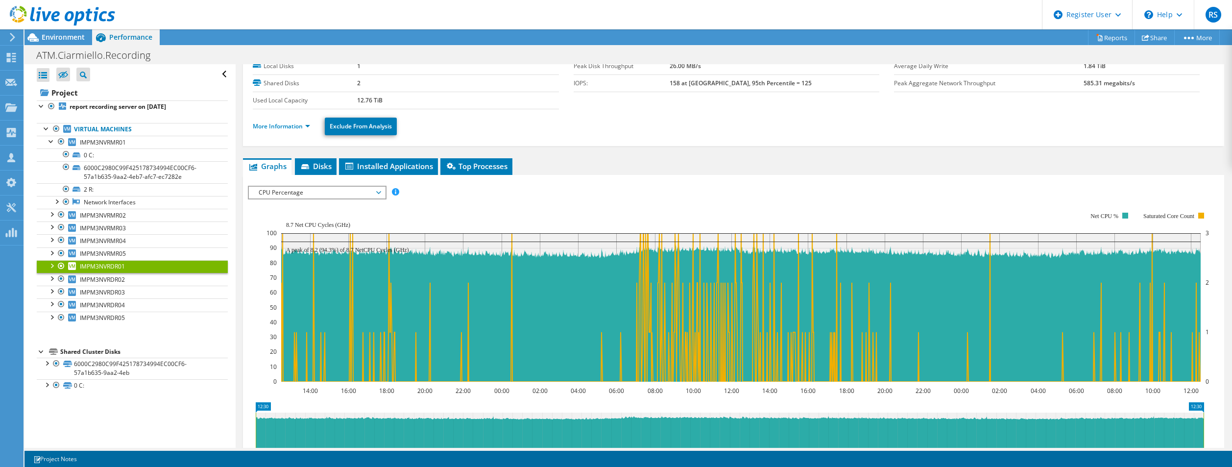
click at [51, 263] on div at bounding box center [52, 265] width 10 height 10
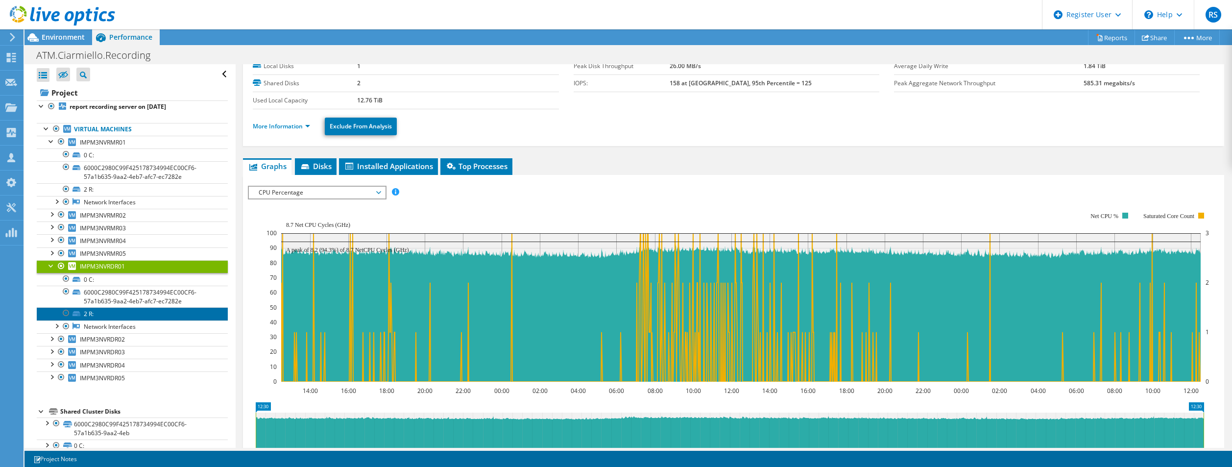
click at [115, 314] on link "2 R:" at bounding box center [132, 313] width 191 height 13
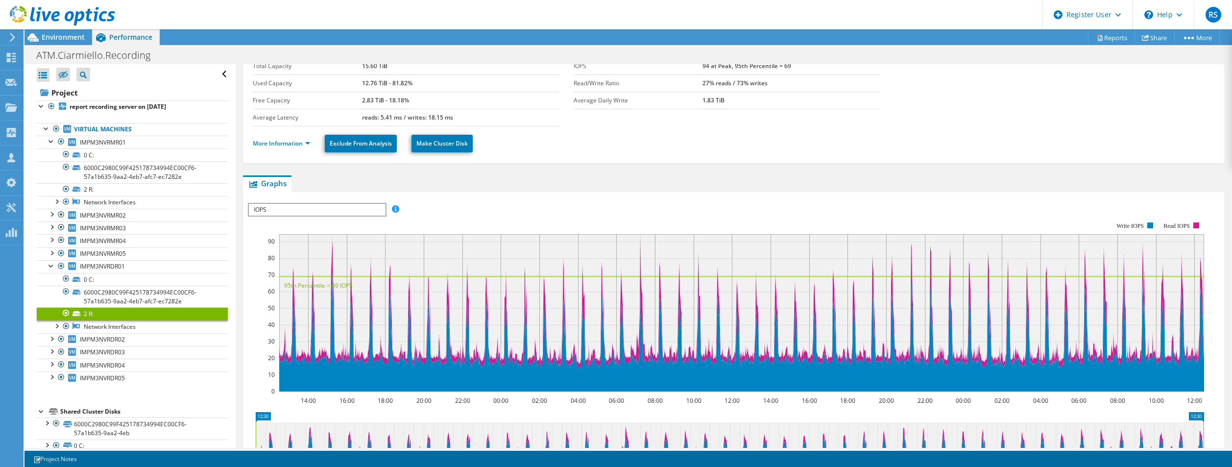
click at [318, 207] on span "IOPS" at bounding box center [317, 210] width 136 height 12
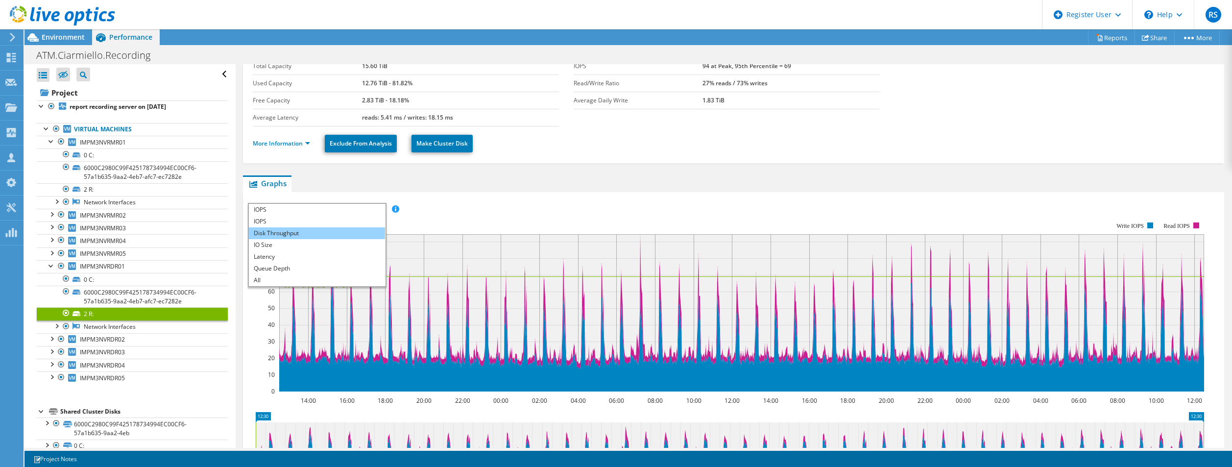
click at [308, 237] on li "Disk Throughput" at bounding box center [317, 233] width 136 height 12
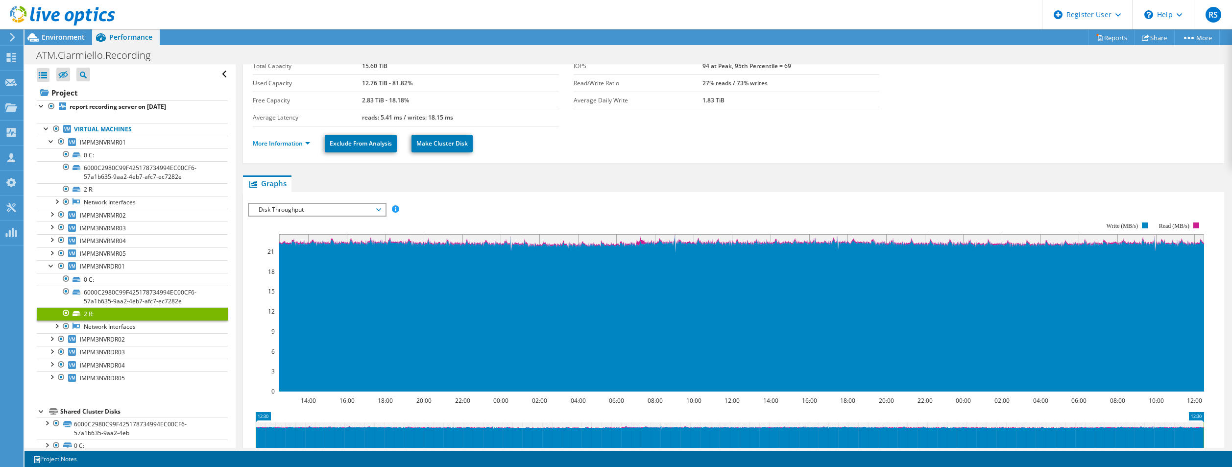
click at [317, 209] on span "Disk Throughput" at bounding box center [317, 210] width 126 height 12
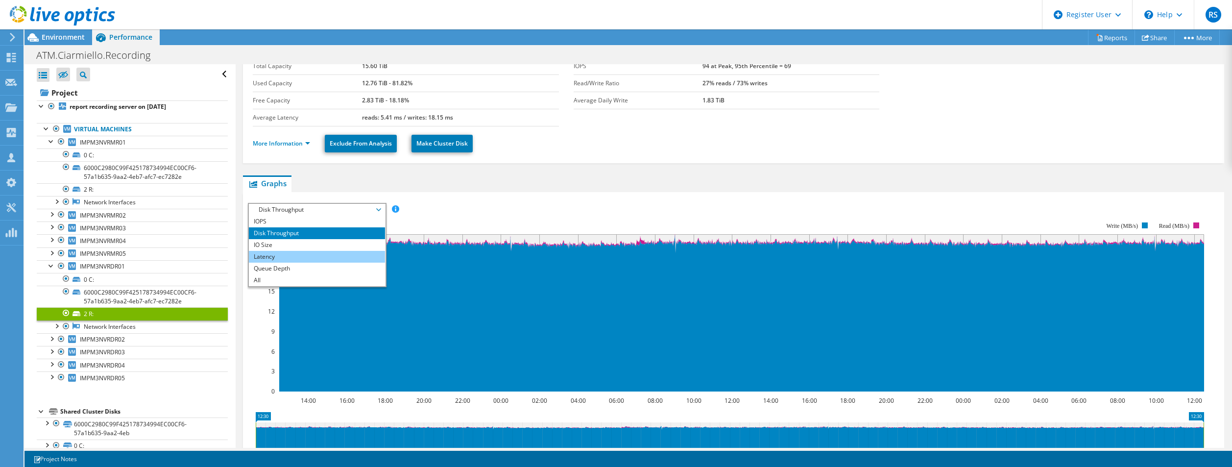
click at [310, 252] on li "Latency" at bounding box center [317, 257] width 136 height 12
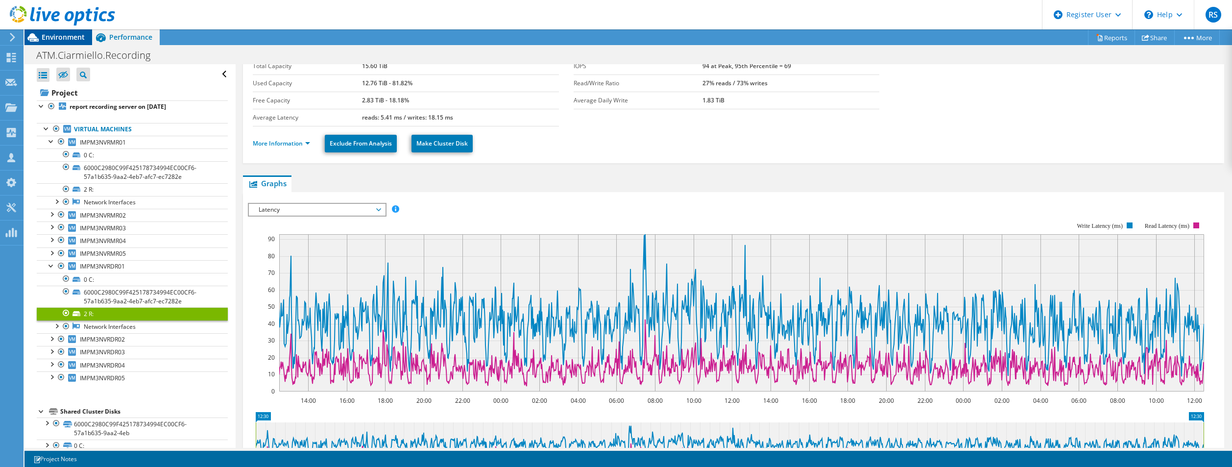
click at [59, 35] on span "Environment" at bounding box center [63, 36] width 43 height 9
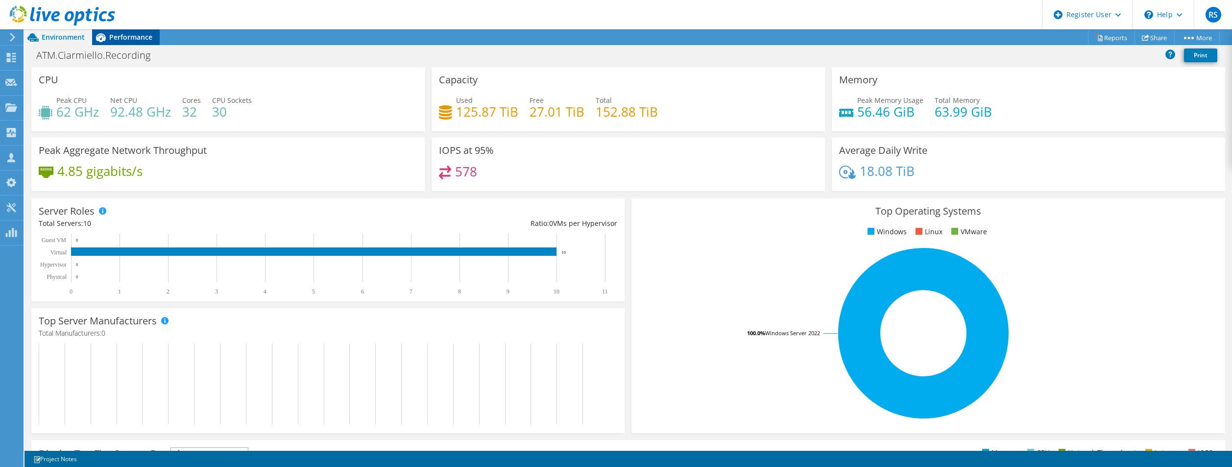
click at [114, 33] on span "Performance" at bounding box center [130, 36] width 43 height 9
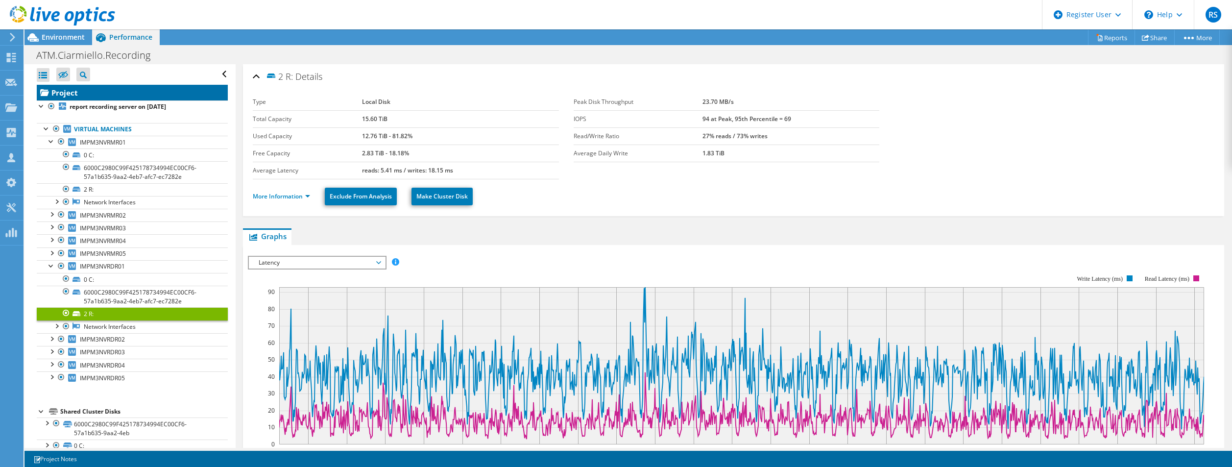
click at [73, 97] on link "Project" at bounding box center [132, 93] width 191 height 16
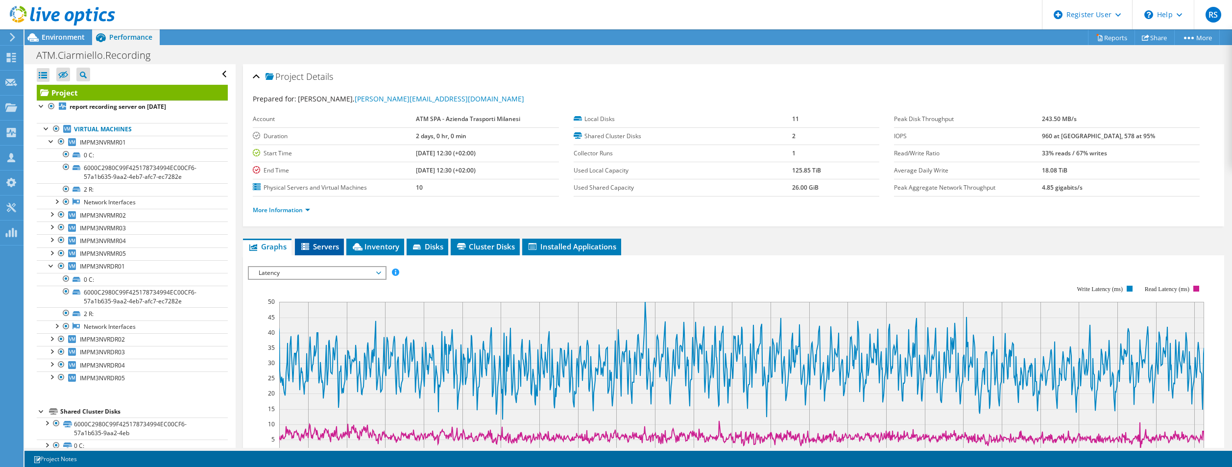
click at [313, 247] on span "Servers" at bounding box center [319, 247] width 39 height 10
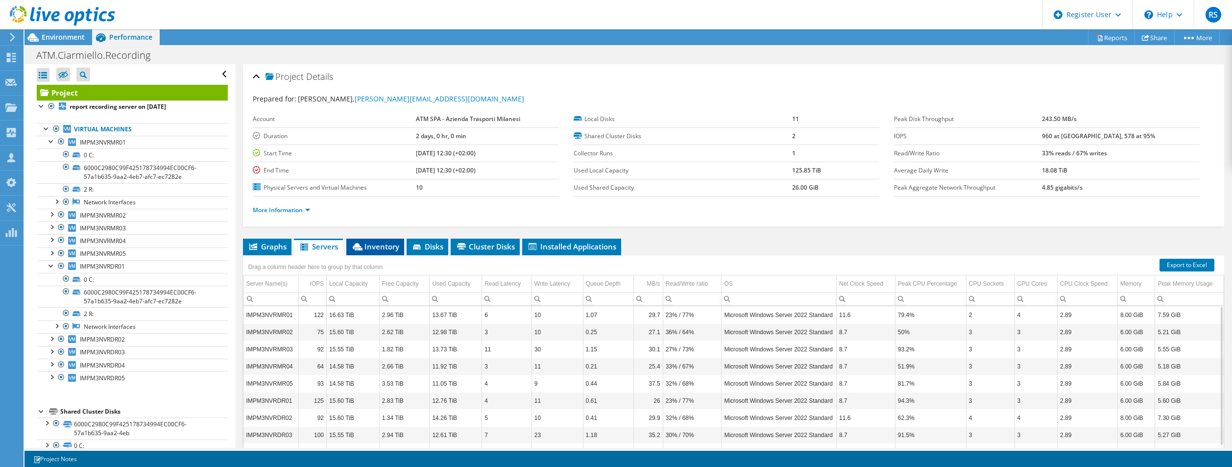
drag, startPoint x: 374, startPoint y: 242, endPoint x: 381, endPoint y: 243, distance: 7.4
click at [374, 242] on span "Inventory" at bounding box center [375, 247] width 48 height 10
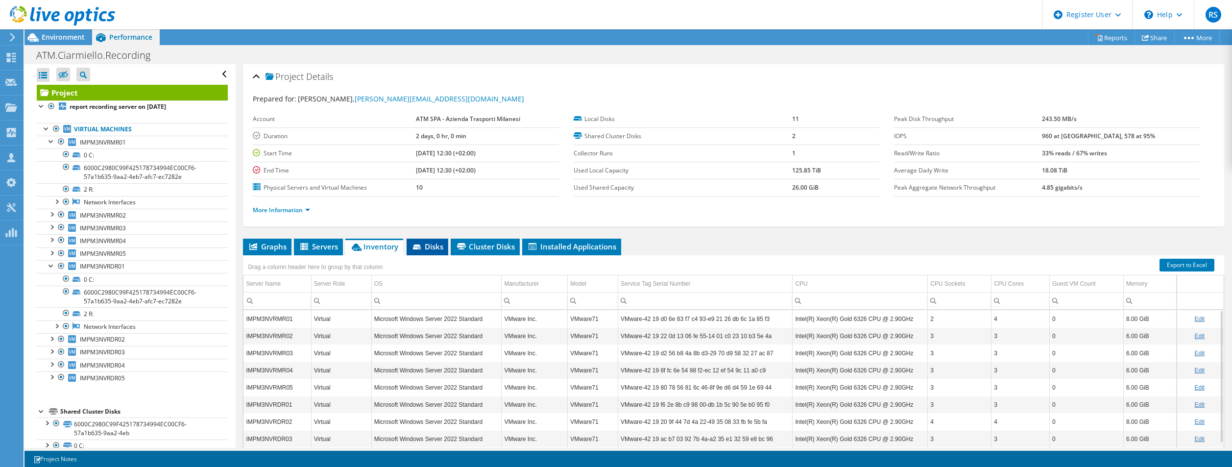
click at [430, 243] on span "Disks" at bounding box center [427, 247] width 32 height 10
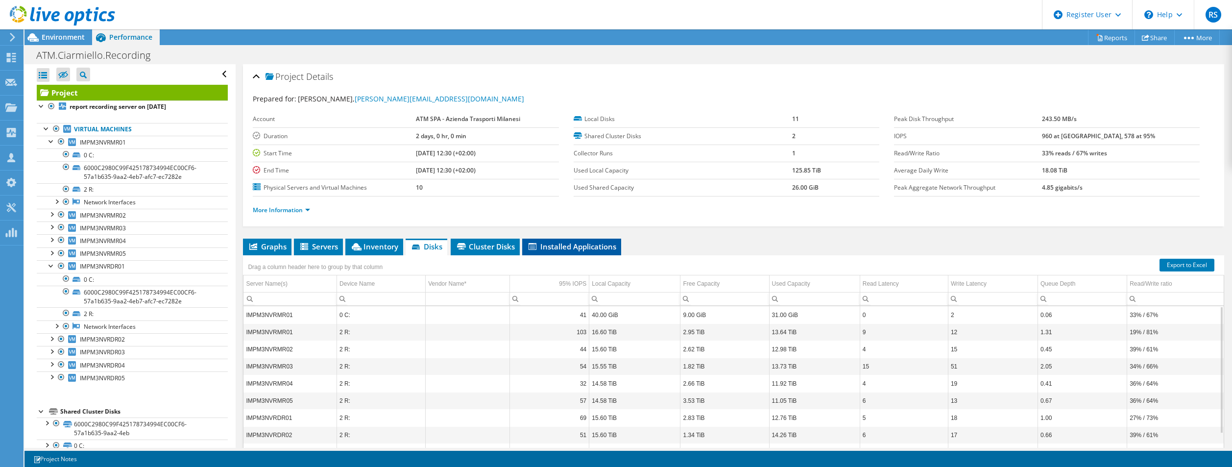
click at [574, 240] on li "Installed Applications" at bounding box center [571, 247] width 99 height 17
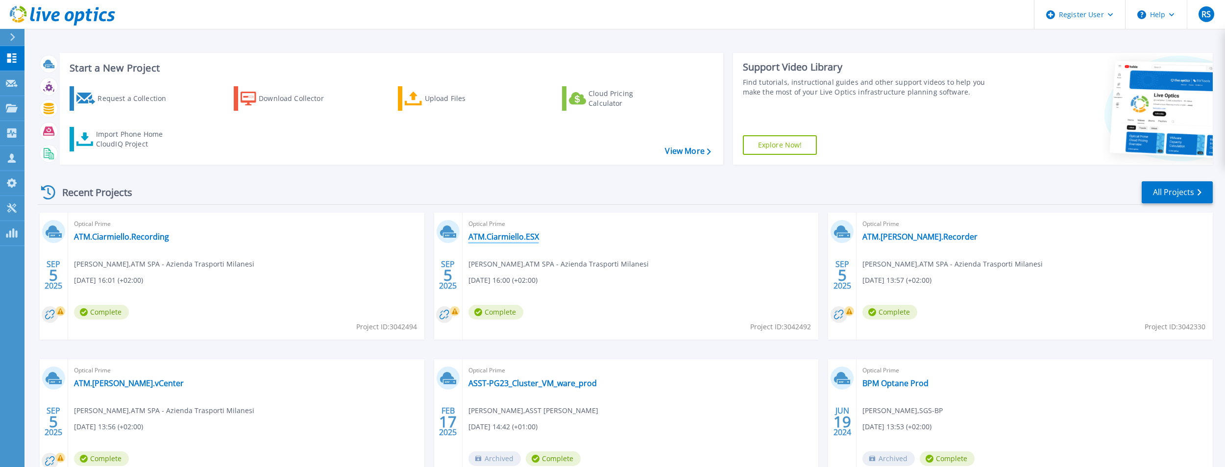
click at [529, 233] on link "ATM.Ciarmiello.ESX" at bounding box center [503, 237] width 71 height 10
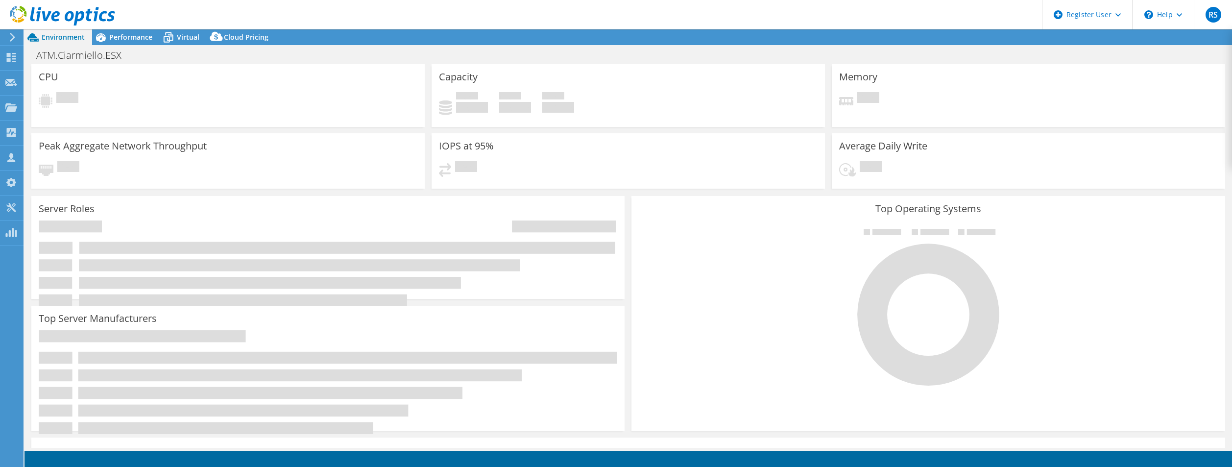
select select "USD"
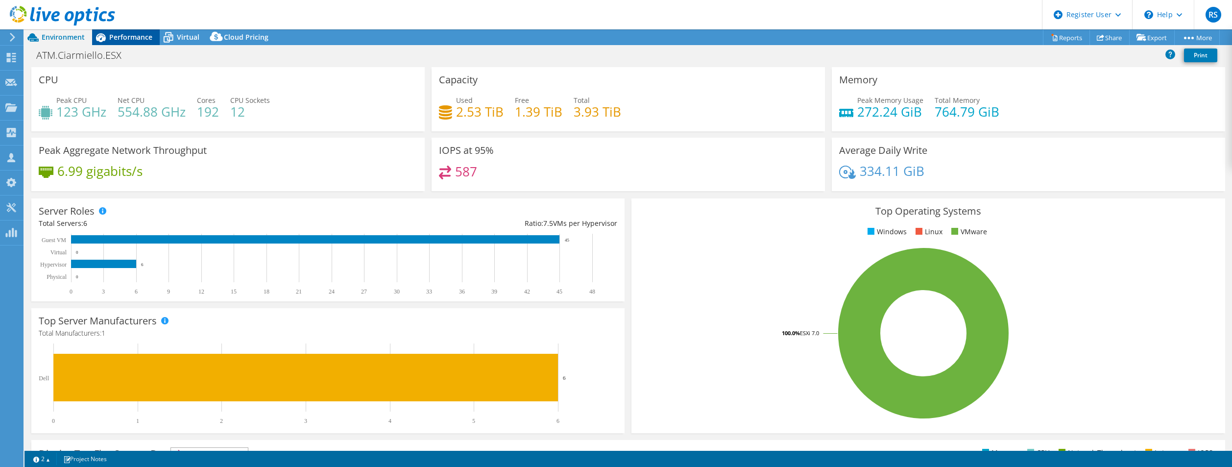
click at [126, 37] on span "Performance" at bounding box center [130, 36] width 43 height 9
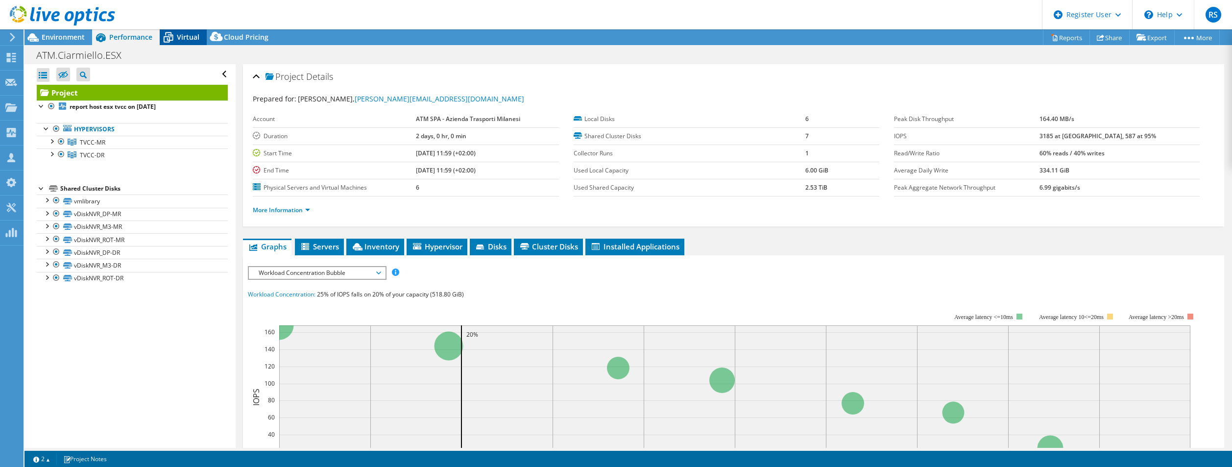
click at [181, 36] on span "Virtual" at bounding box center [188, 36] width 23 height 9
